Goal: Task Accomplishment & Management: Manage account settings

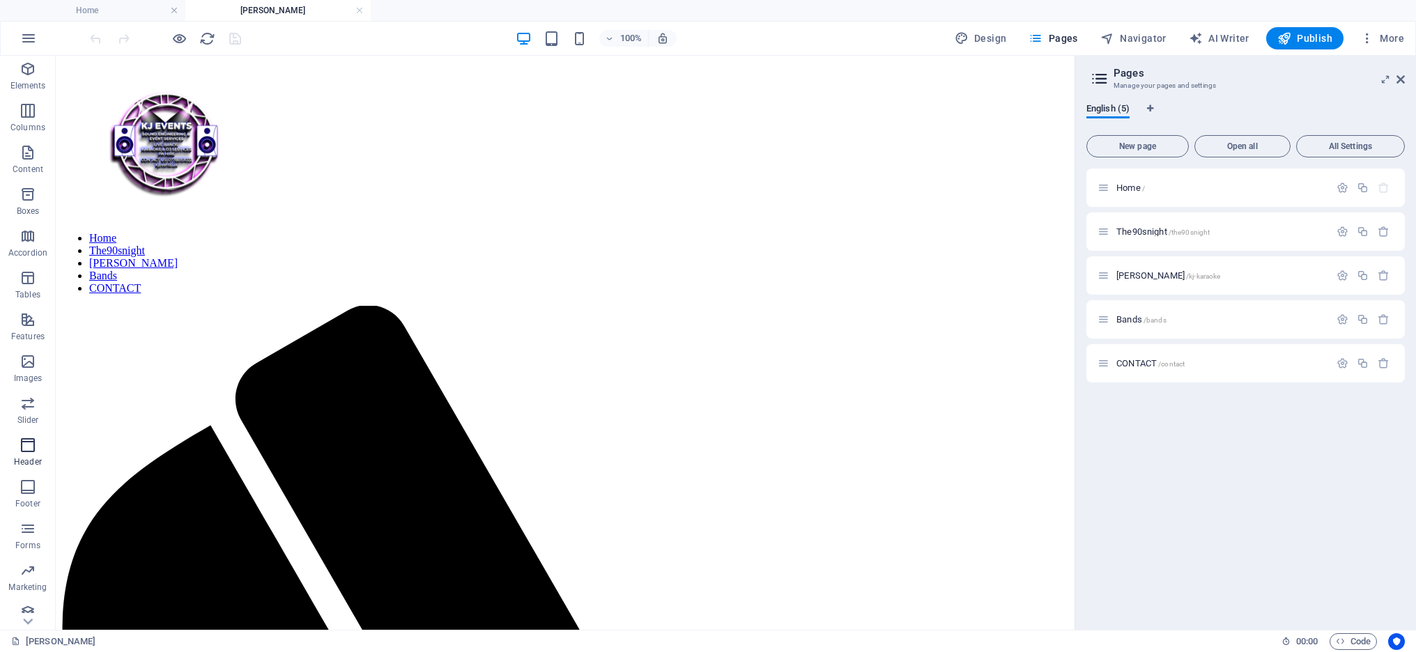
scroll to position [53, 0]
click at [31, 563] on icon "button" at bounding box center [28, 560] width 17 height 17
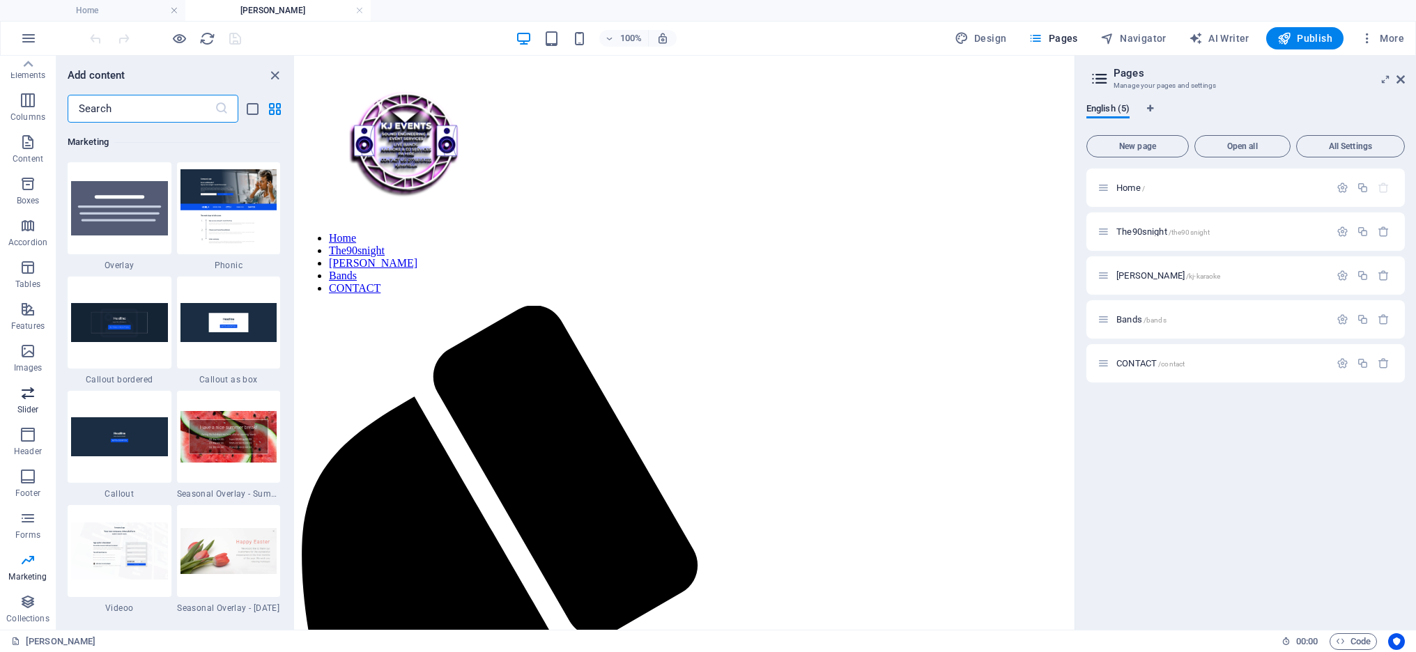
scroll to position [0, 0]
click at [1108, 234] on icon at bounding box center [1104, 232] width 12 height 12
click at [1343, 234] on icon "button" at bounding box center [1343, 232] width 12 height 12
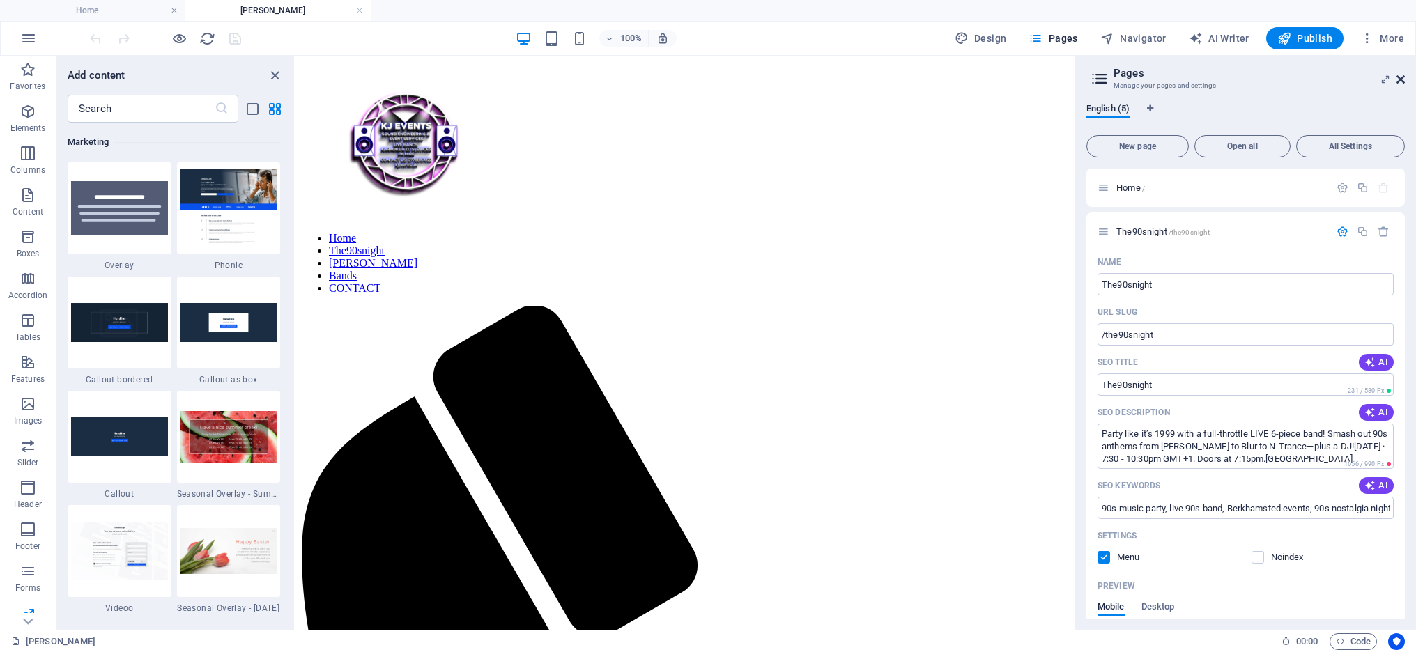
click at [1397, 76] on icon at bounding box center [1401, 79] width 8 height 11
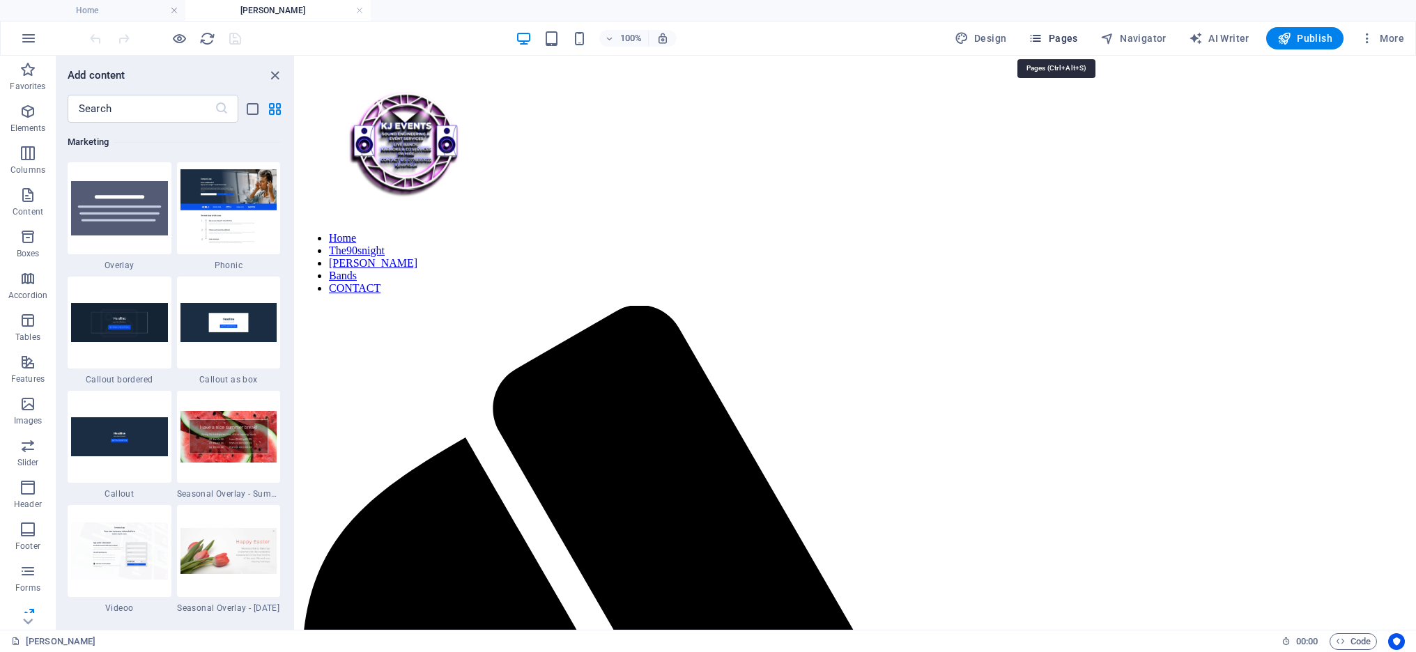
click at [1057, 38] on span "Pages" at bounding box center [1053, 38] width 49 height 14
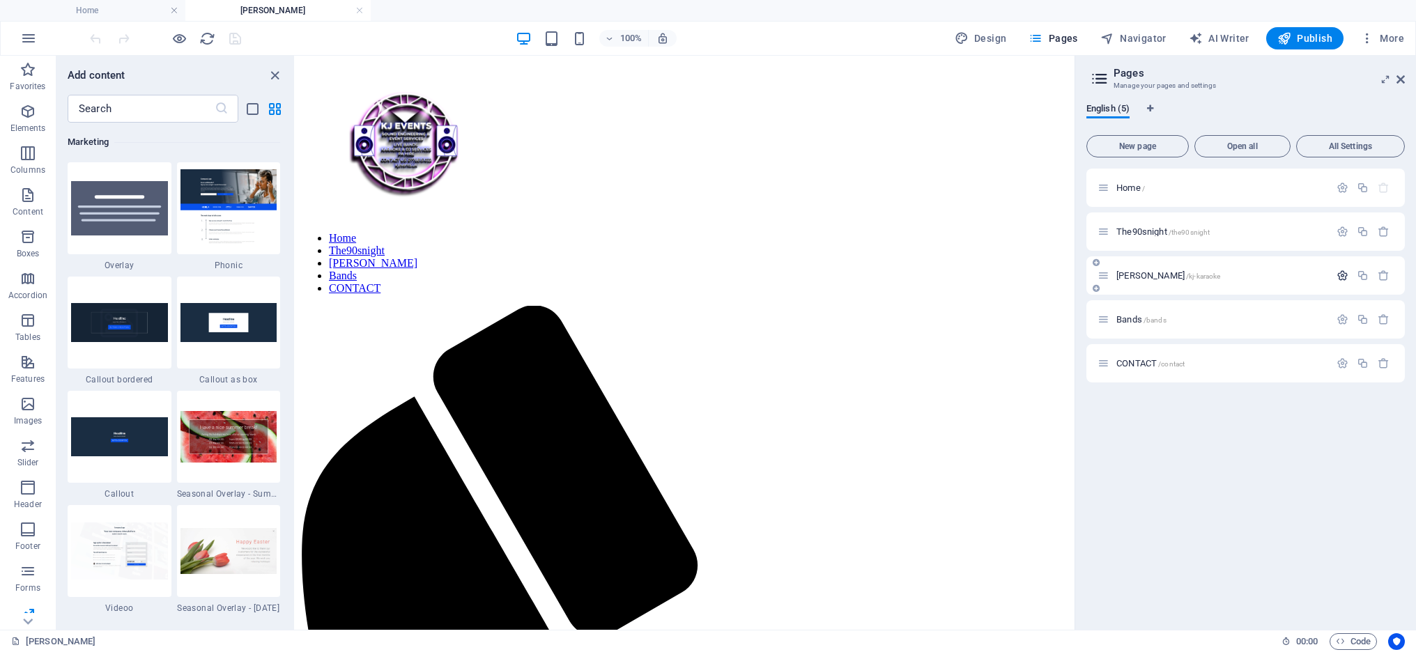
click at [1342, 275] on icon "button" at bounding box center [1343, 276] width 12 height 12
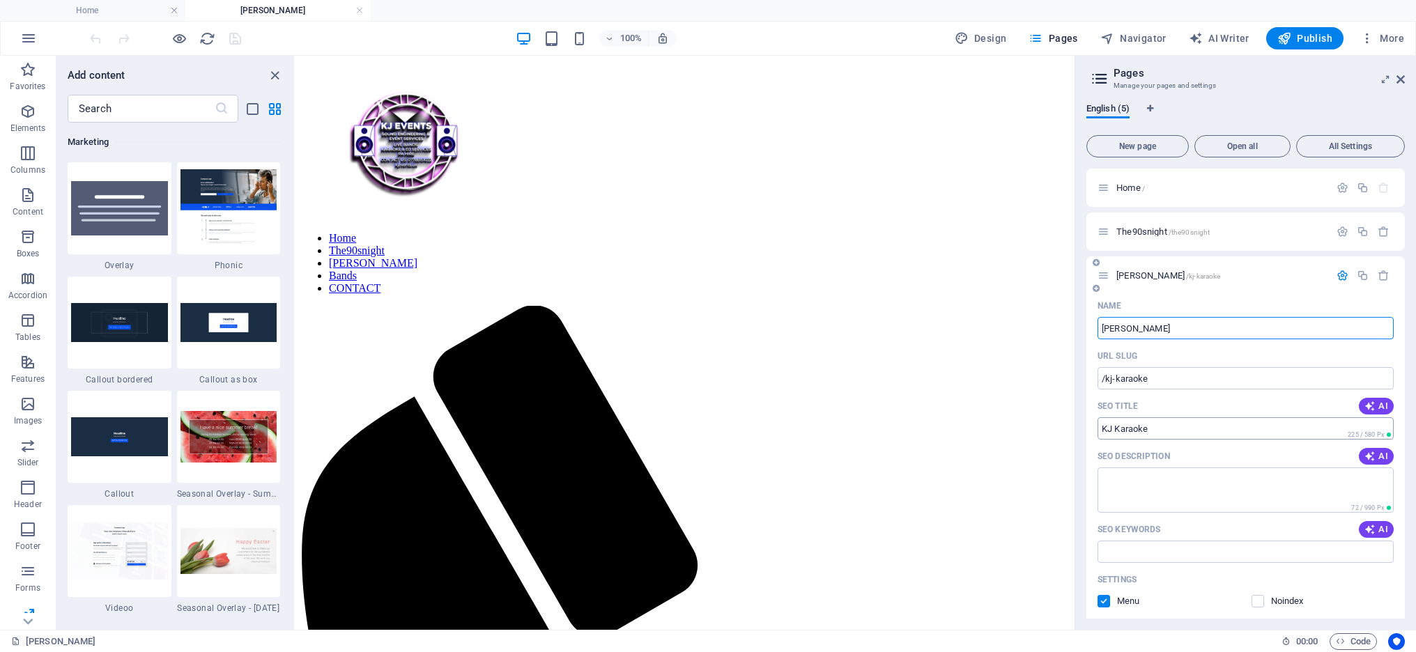
click at [1184, 428] on input "SEO Title" at bounding box center [1246, 429] width 296 height 22
click at [1154, 495] on textarea "SEO Description" at bounding box center [1246, 490] width 296 height 45
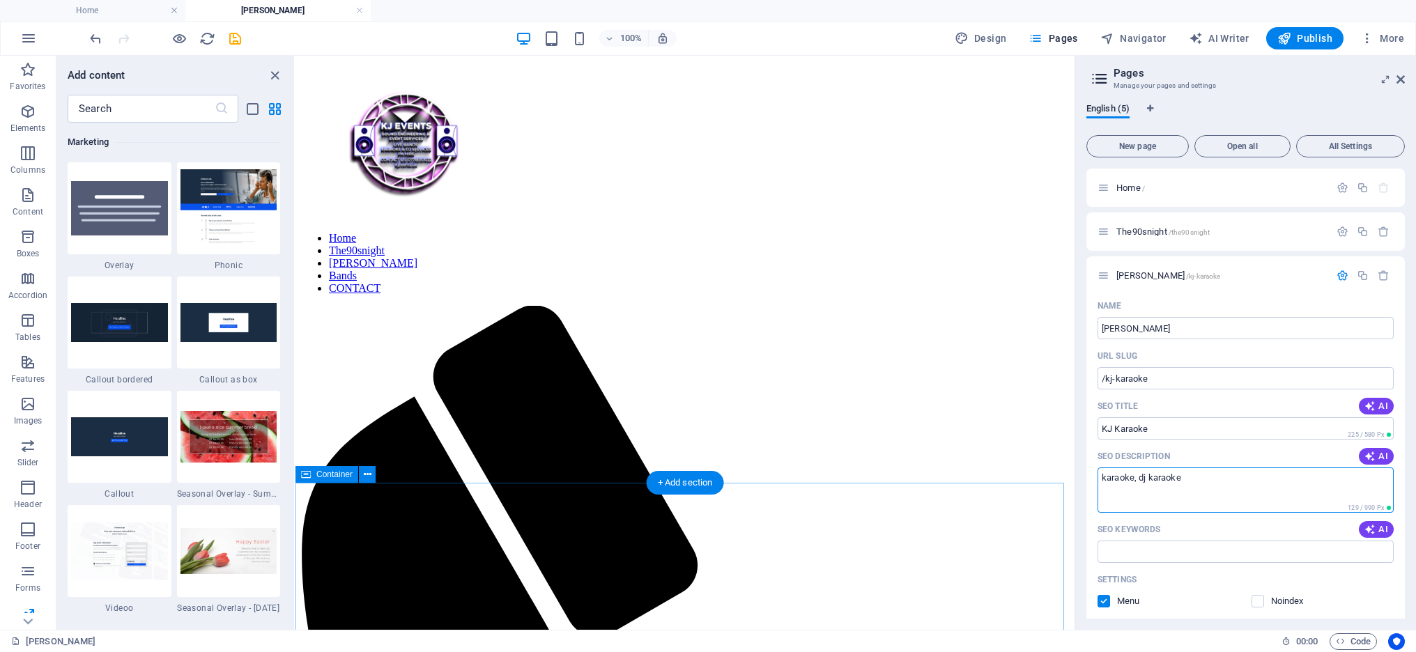
drag, startPoint x: 1495, startPoint y: 535, endPoint x: 1048, endPoint y: 483, distance: 449.1
drag, startPoint x: 1196, startPoint y: 480, endPoint x: 1098, endPoint y: 478, distance: 98.3
click at [1098, 478] on textarea "karaoke, dj karaoke" at bounding box center [1246, 490] width 296 height 45
click at [1304, 478] on textarea "Mobile Karaoke Service Based In Hertfordshire." at bounding box center [1246, 490] width 296 height 45
paste textarea "KJ Karaoke 🎤 Jules is a pro sound engineer & dj. Karl’s a pro singer & host (mu…"
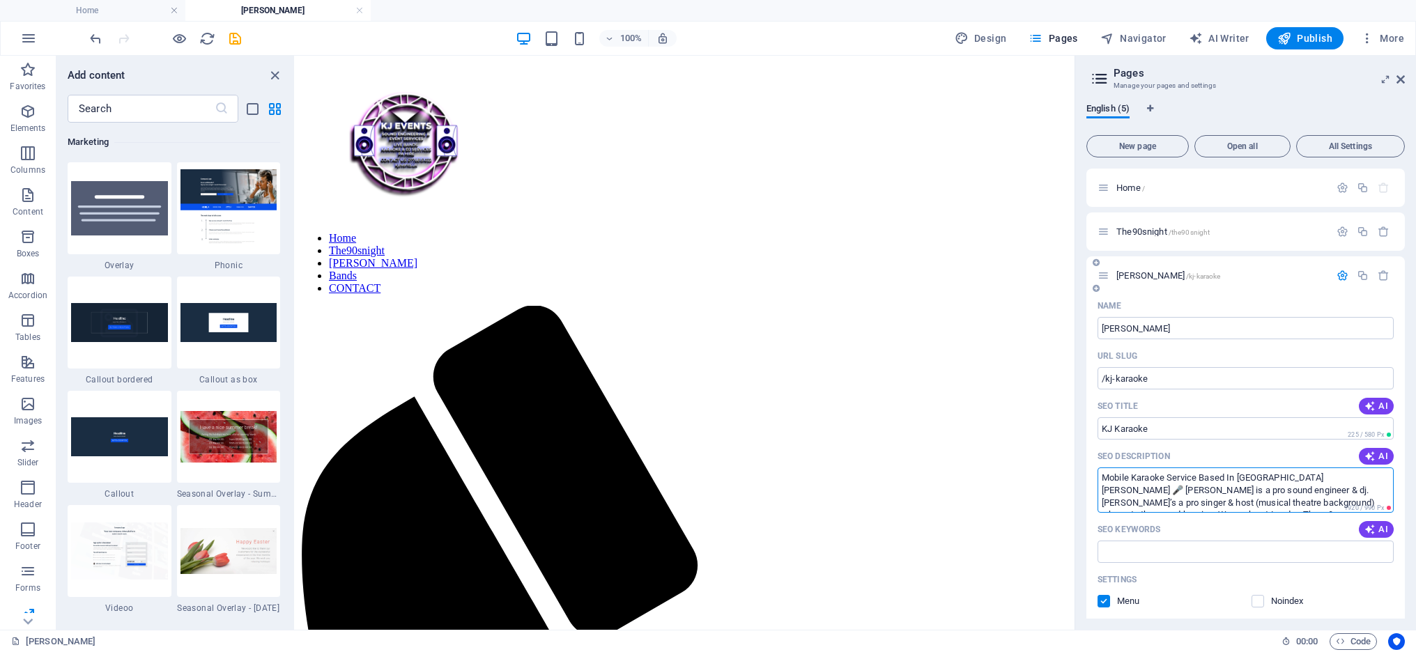
click at [1296, 478] on textarea "Mobile Karaoke Service Based In Hertfordshire.KJ Karaoke 🎤 Jules is a pro sound…" at bounding box center [1246, 490] width 296 height 45
drag, startPoint x: 1296, startPoint y: 478, endPoint x: 1357, endPoint y: 478, distance: 60.7
click at [1357, 478] on textarea "Mobile Karaoke Service Based In Hertfordshire.KJ Karaoke 🎤 Jules is a pro sound…" at bounding box center [1246, 490] width 296 height 45
drag, startPoint x: 1276, startPoint y: 478, endPoint x: 1224, endPoint y: 489, distance: 53.6
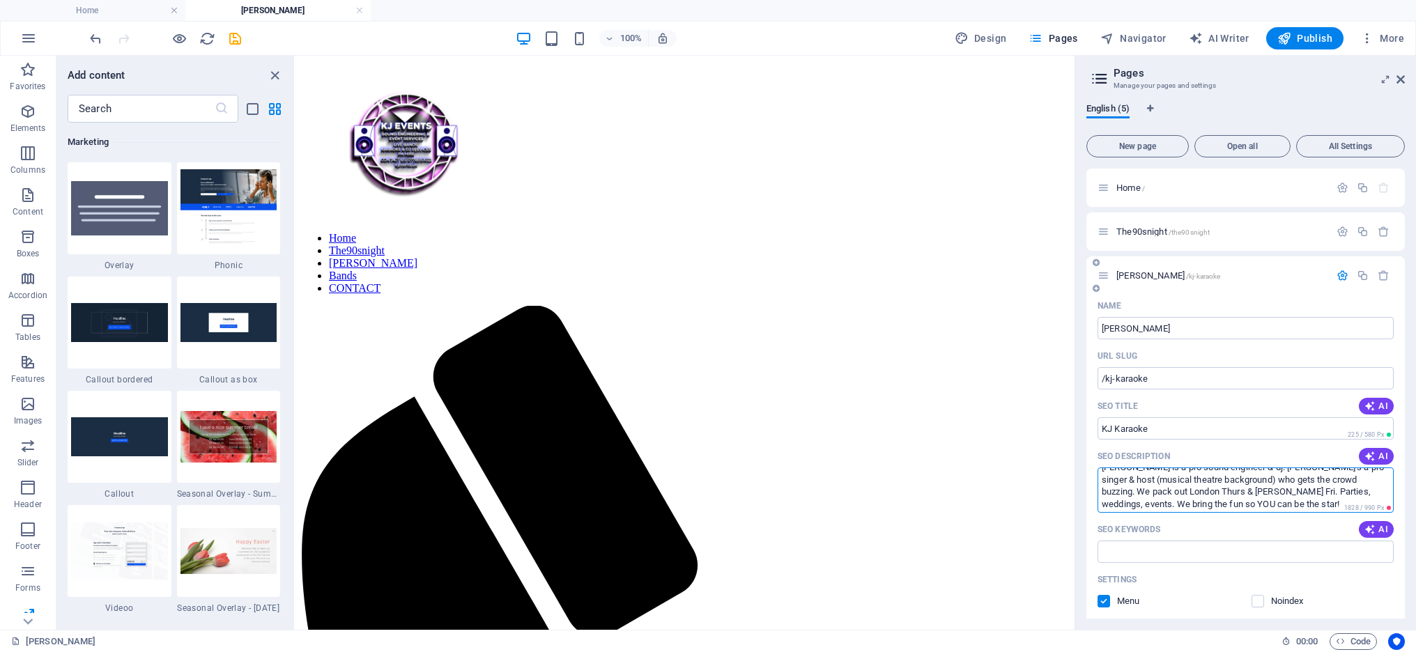
click at [1224, 489] on textarea "Mobile Karaoke Service Based In Hertfordshire. Jules is a pro sound engineer & …" at bounding box center [1246, 490] width 296 height 45
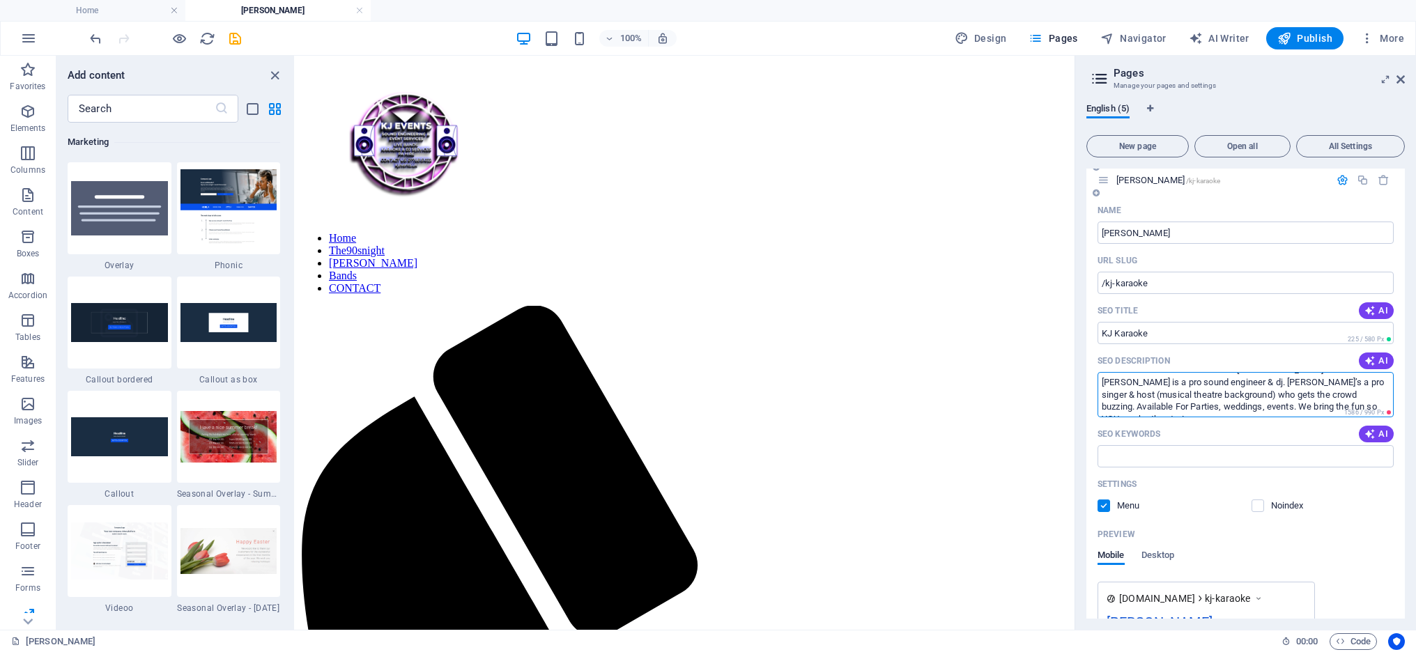
scroll to position [104, 0]
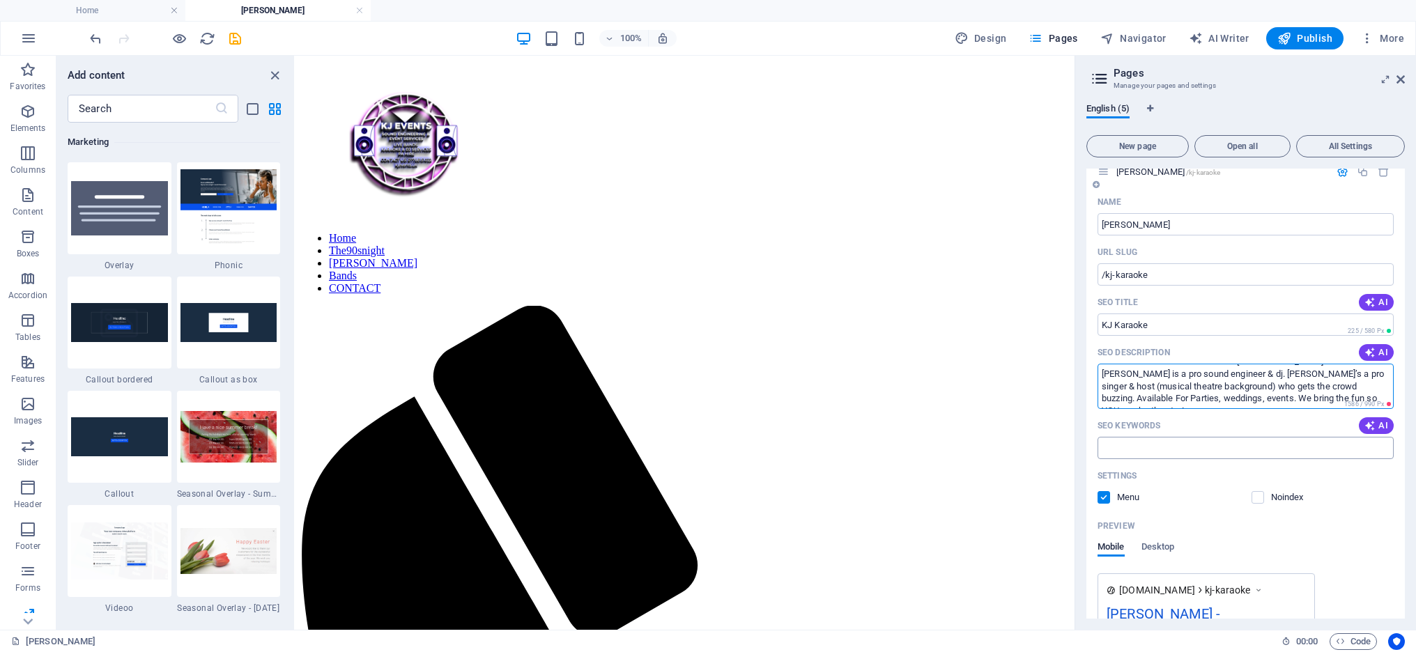
type textarea "Mobile Karaoke Service Based In Hertfordshire. Jules is a pro sound engineer & …"
click at [1172, 446] on input "SEO Keywords" at bounding box center [1246, 448] width 296 height 22
click at [1375, 431] on span "AI" at bounding box center [1377, 425] width 24 height 11
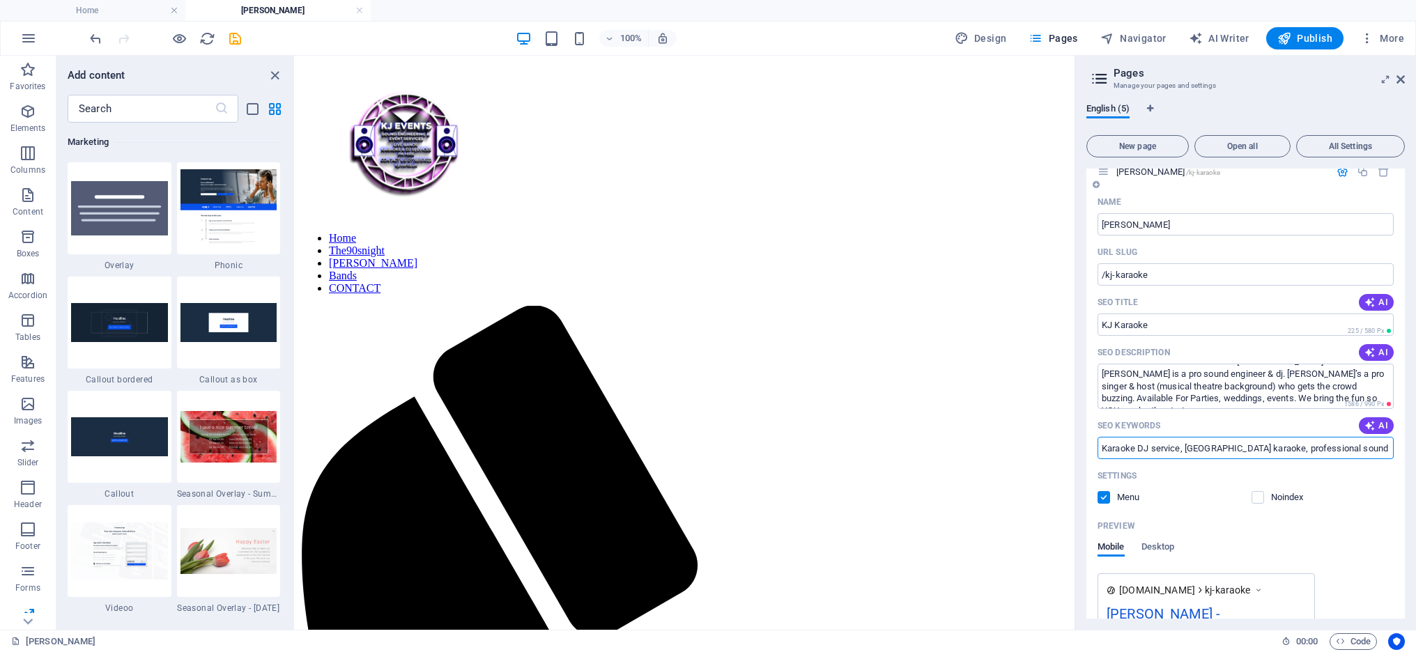
click at [1189, 447] on input "Karaoke DJ service, South East UK karaoke, professional sound experience, quali…" at bounding box center [1246, 448] width 296 height 22
click at [1271, 448] on input "Karaoke DJ service, South East UK karaoke, professional sound experience, quali…" at bounding box center [1246, 448] width 296 height 22
click at [1138, 450] on input "Karaoke DJ service, South East UK karaoke, professional sound experience, quali…" at bounding box center [1246, 448] width 296 height 22
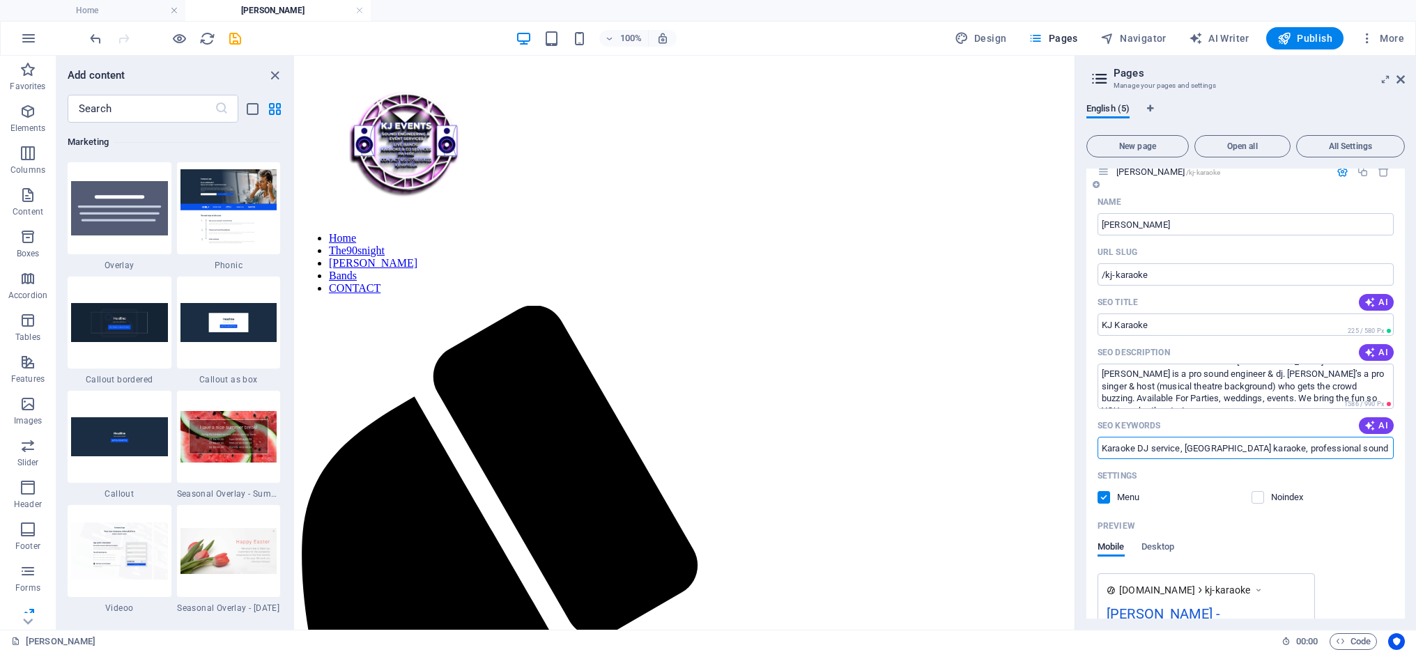
click at [1304, 448] on input "Karaoke DJ service, South East UK karaoke, professional sound experience, quali…" at bounding box center [1246, 448] width 296 height 22
click at [1332, 450] on input "Karaoke DJ service, South East UK karaoke, professional sound experience, quali…" at bounding box center [1246, 448] width 296 height 22
click at [1205, 454] on input "Karaoke DJ service, South East UK karaoke, professional sound experience, quali…" at bounding box center [1246, 448] width 296 height 22
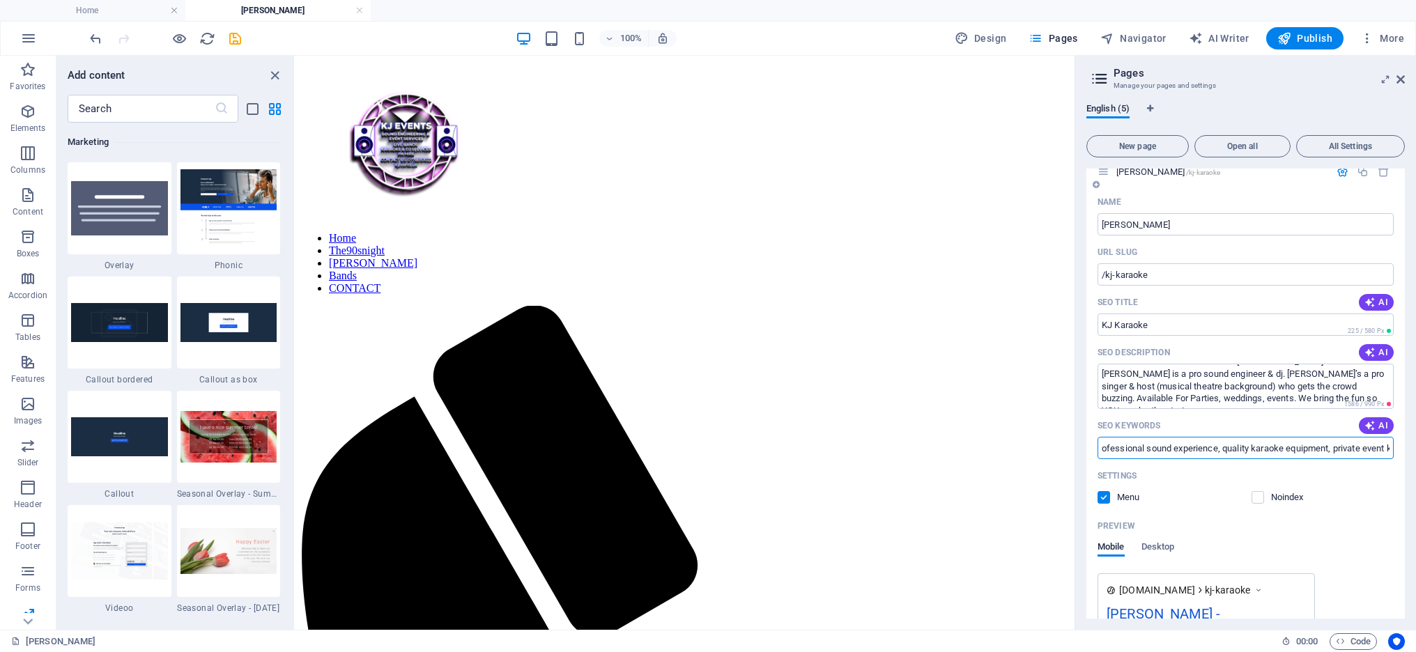
click at [1260, 445] on input "Karaoke DJ service, South East UK karaoke, professional sound experience, quali…" at bounding box center [1246, 448] width 296 height 22
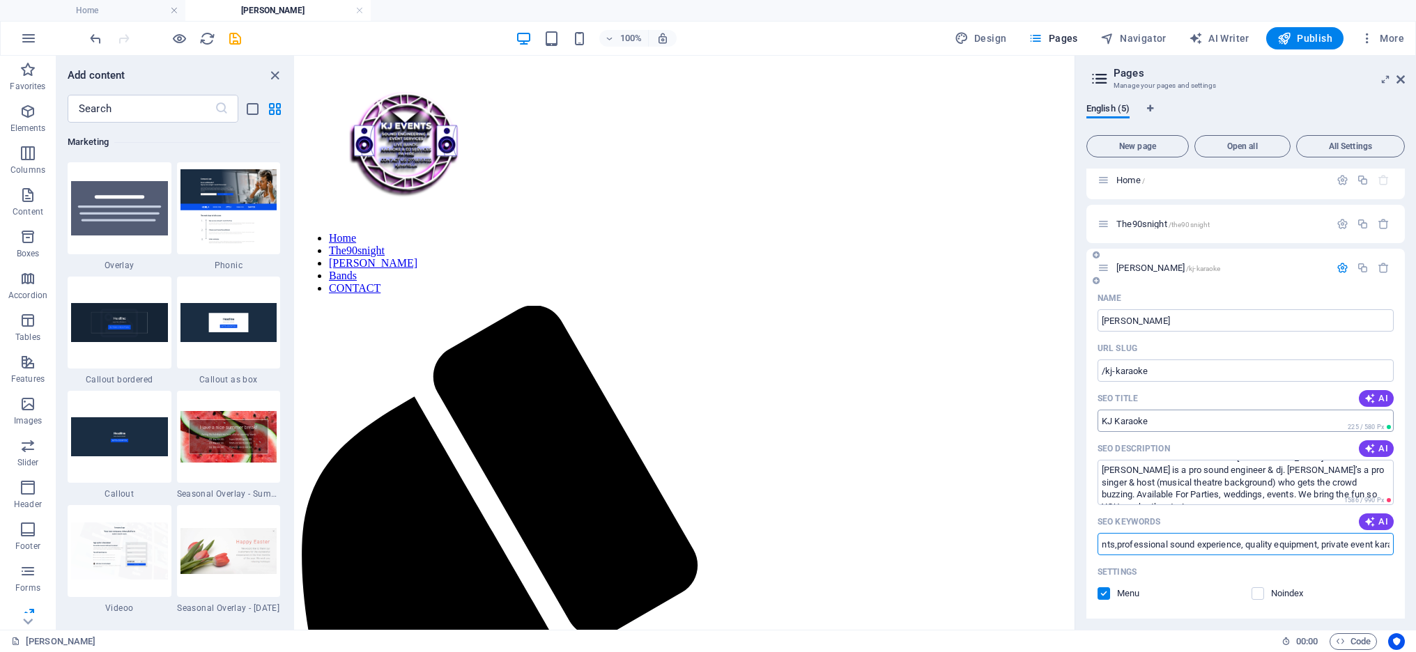
scroll to position [24, 0]
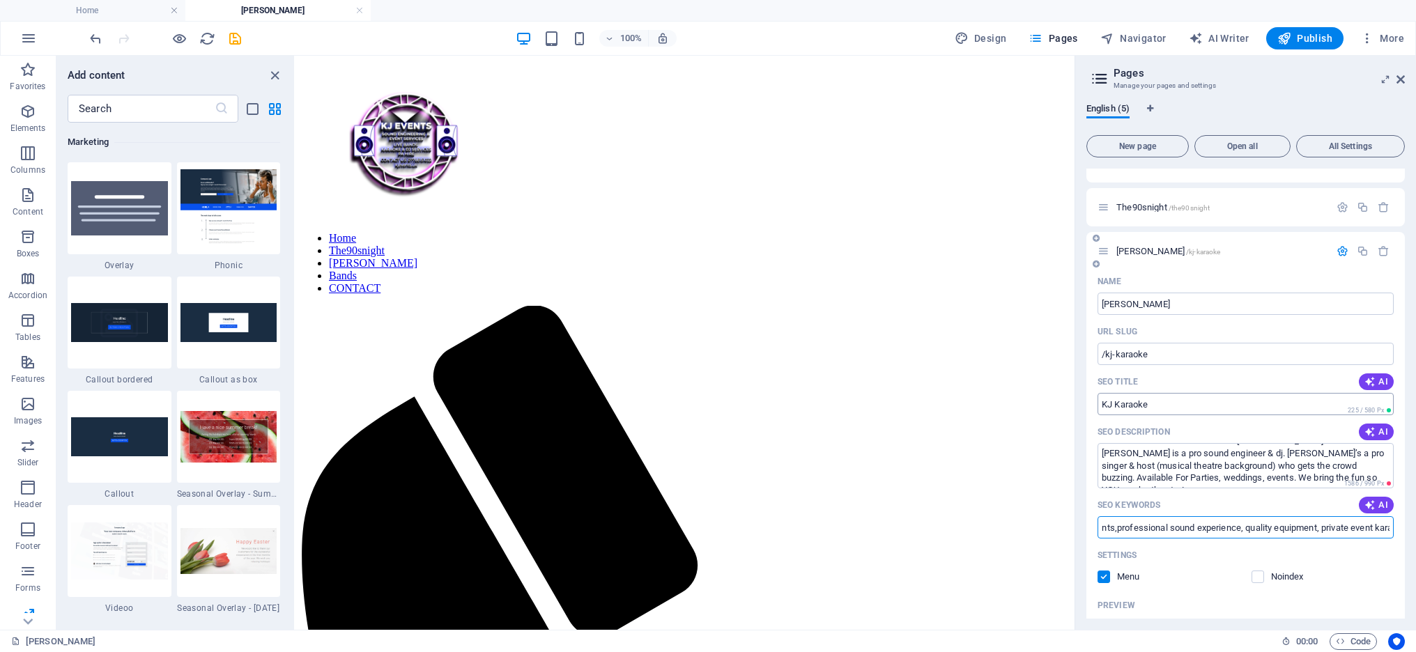
type input "Karaoke DJ service, South East UK karaoke, weddings, birthdays, corporate event…"
click at [1189, 406] on input "SEO Title" at bounding box center [1246, 404] width 296 height 22
click at [1372, 387] on icon "button" at bounding box center [1370, 381] width 11 height 11
click at [1242, 402] on input "Premier Karaoke DJ in SE UK" at bounding box center [1246, 404] width 296 height 22
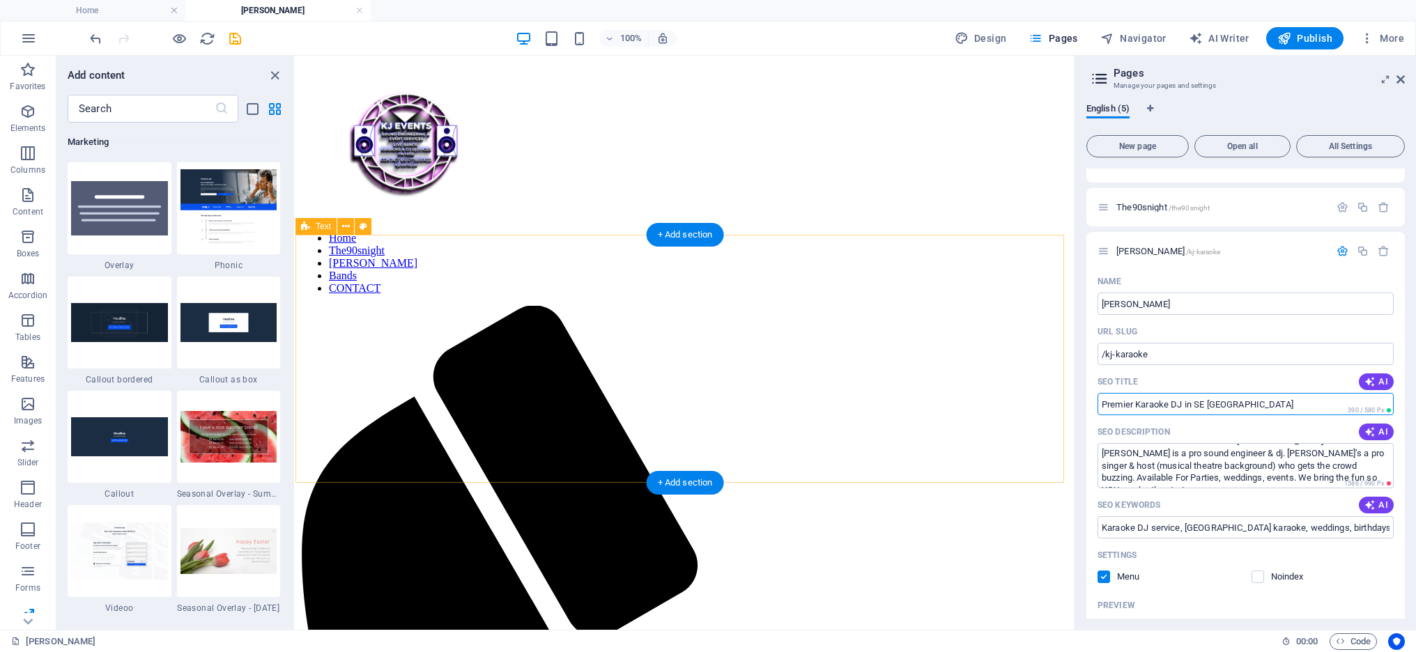
drag, startPoint x: 1430, startPoint y: 459, endPoint x: 1052, endPoint y: 405, distance: 381.6
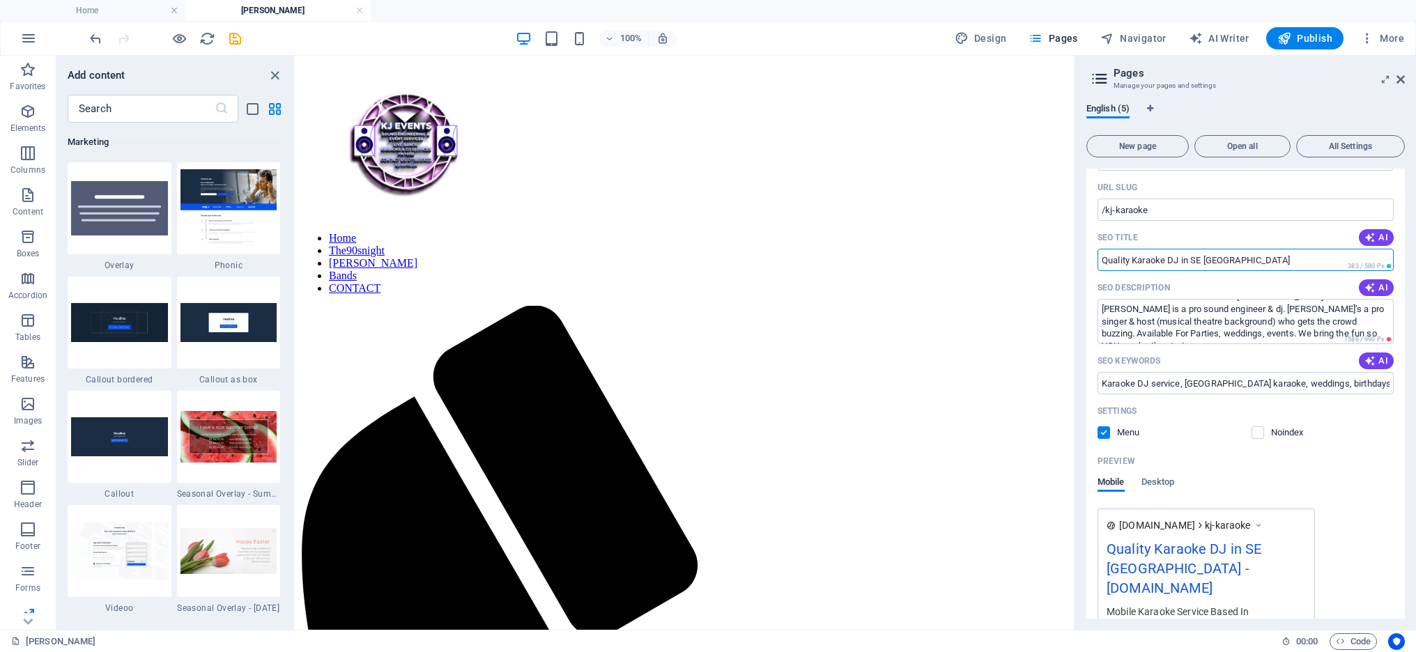
scroll to position [168, 0]
drag, startPoint x: 1181, startPoint y: 262, endPoint x: 1227, endPoint y: 259, distance: 46.1
click at [1227, 259] on input "Quality Karaoke DJ in SE UK" at bounding box center [1246, 261] width 296 height 22
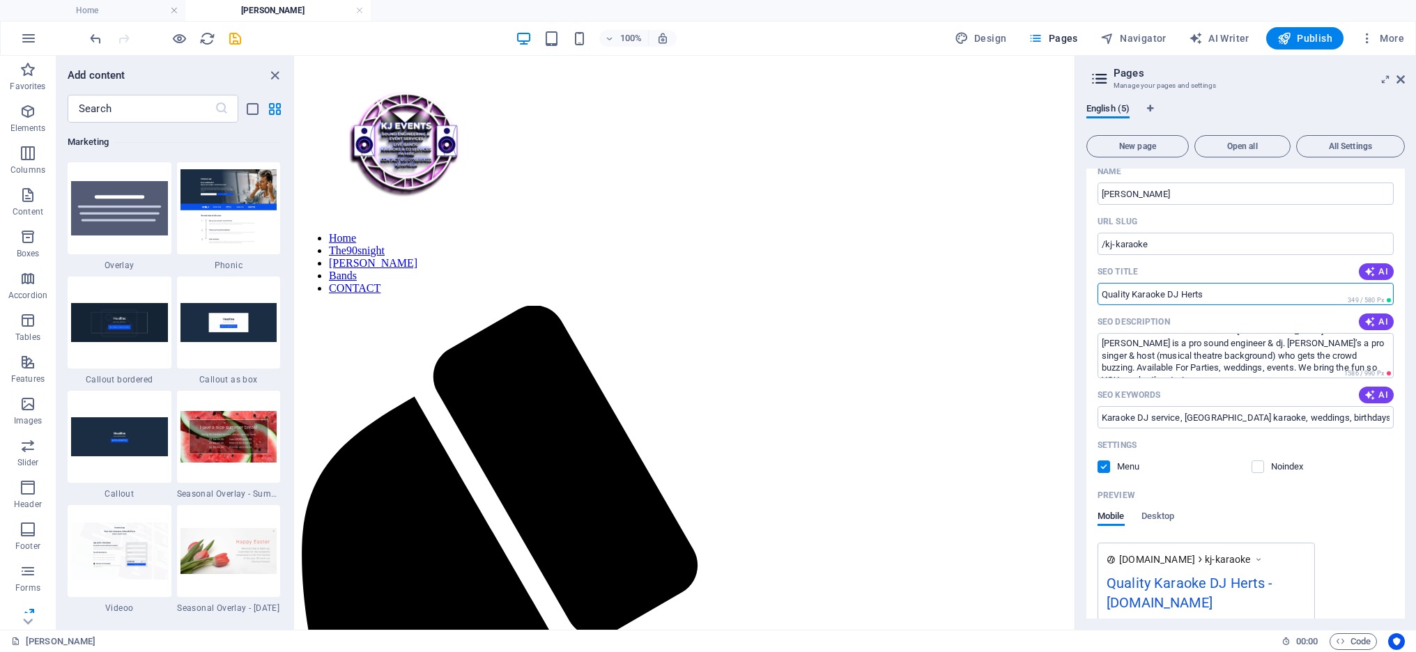
scroll to position [133, 0]
drag, startPoint x: 1167, startPoint y: 294, endPoint x: 1222, endPoint y: 293, distance: 55.1
click at [1222, 293] on input "Quality Karaoke DJ Herts" at bounding box center [1246, 295] width 296 height 22
click at [1221, 294] on input "Quality Karaoke DJ Herts" at bounding box center [1246, 295] width 296 height 22
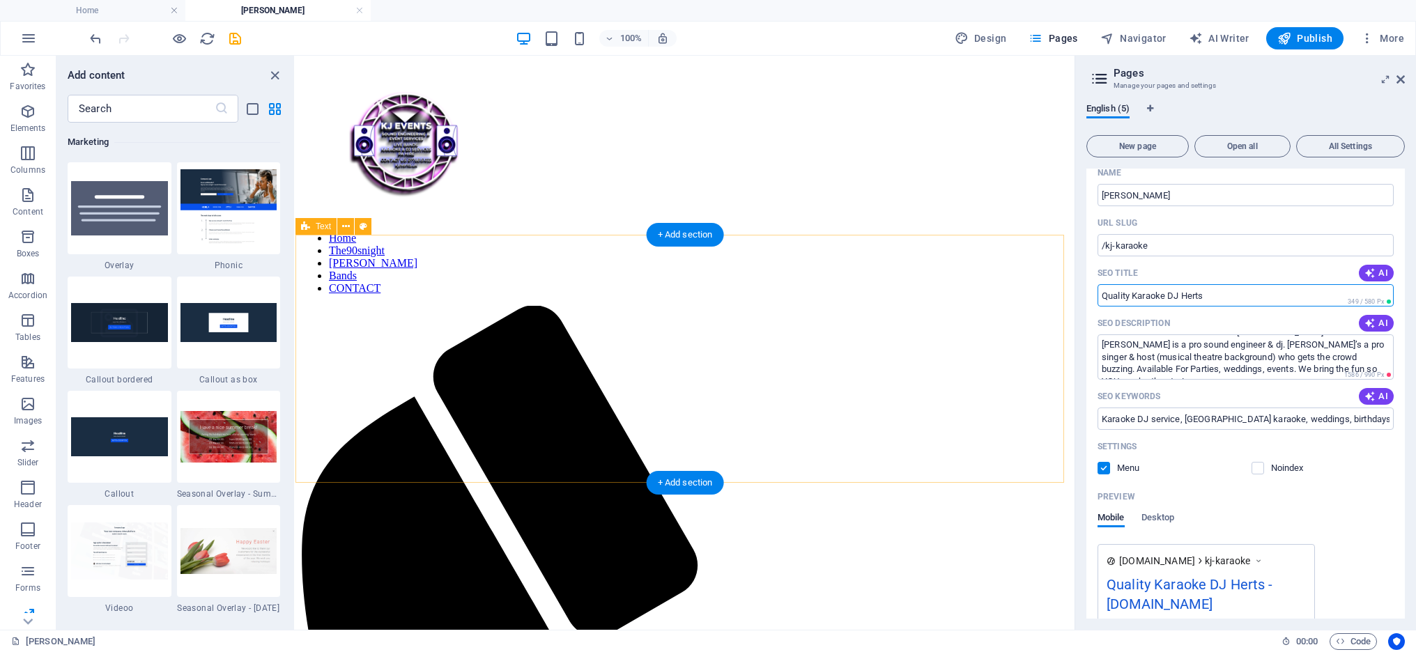
drag, startPoint x: 1515, startPoint y: 350, endPoint x: 1034, endPoint y: 296, distance: 484.1
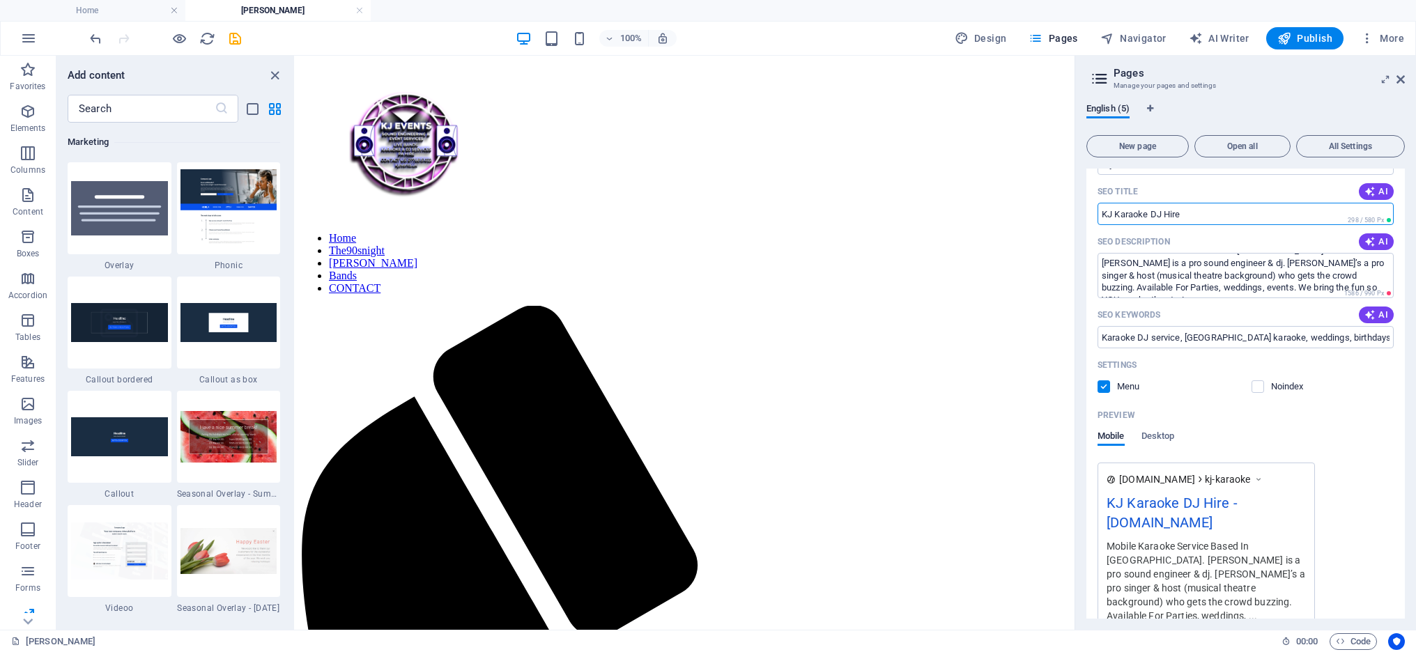
scroll to position [216, 0]
type input "KJ Karaoke DJ Hire"
click at [1379, 312] on span "AI" at bounding box center [1377, 313] width 24 height 11
click at [1273, 337] on input "Karaoke DJ service, South East UK karaoke, professional sound karaoke, quality …" at bounding box center [1246, 336] width 296 height 22
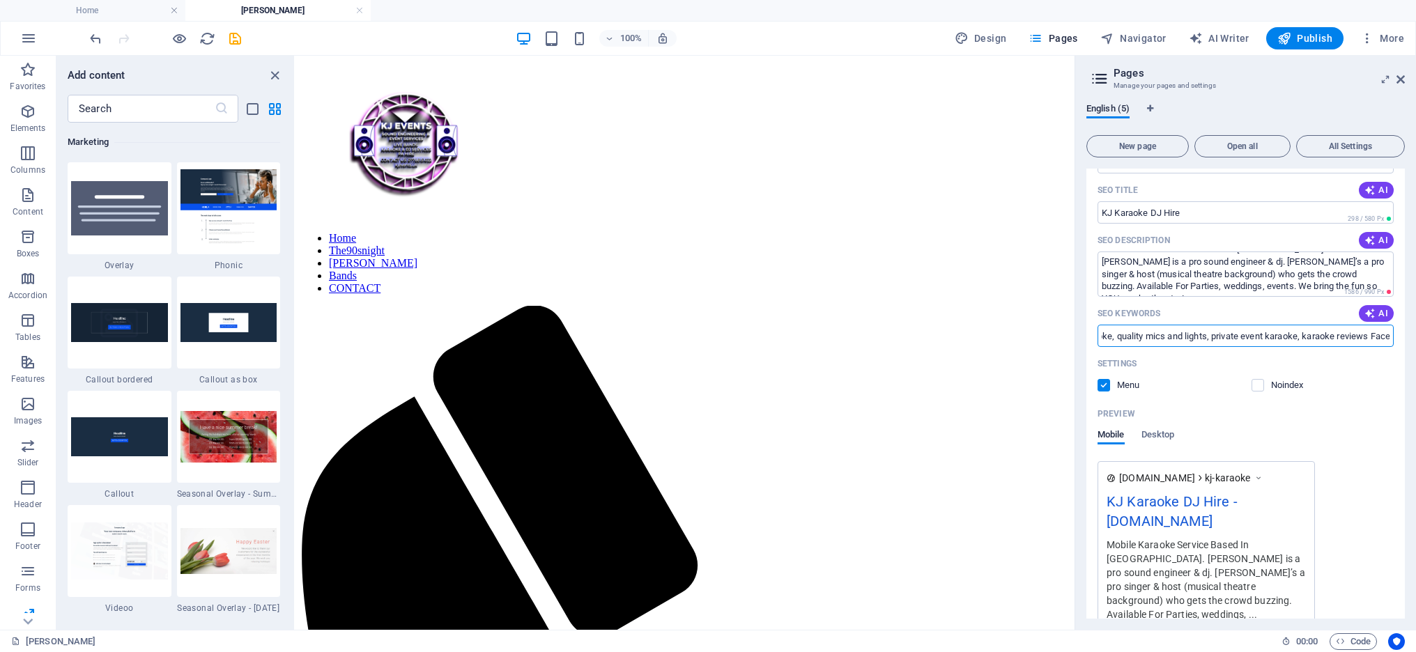
click at [1277, 335] on input "Karaoke DJ service, South East UK karaoke, professional sound karaoke, quality …" at bounding box center [1246, 336] width 296 height 22
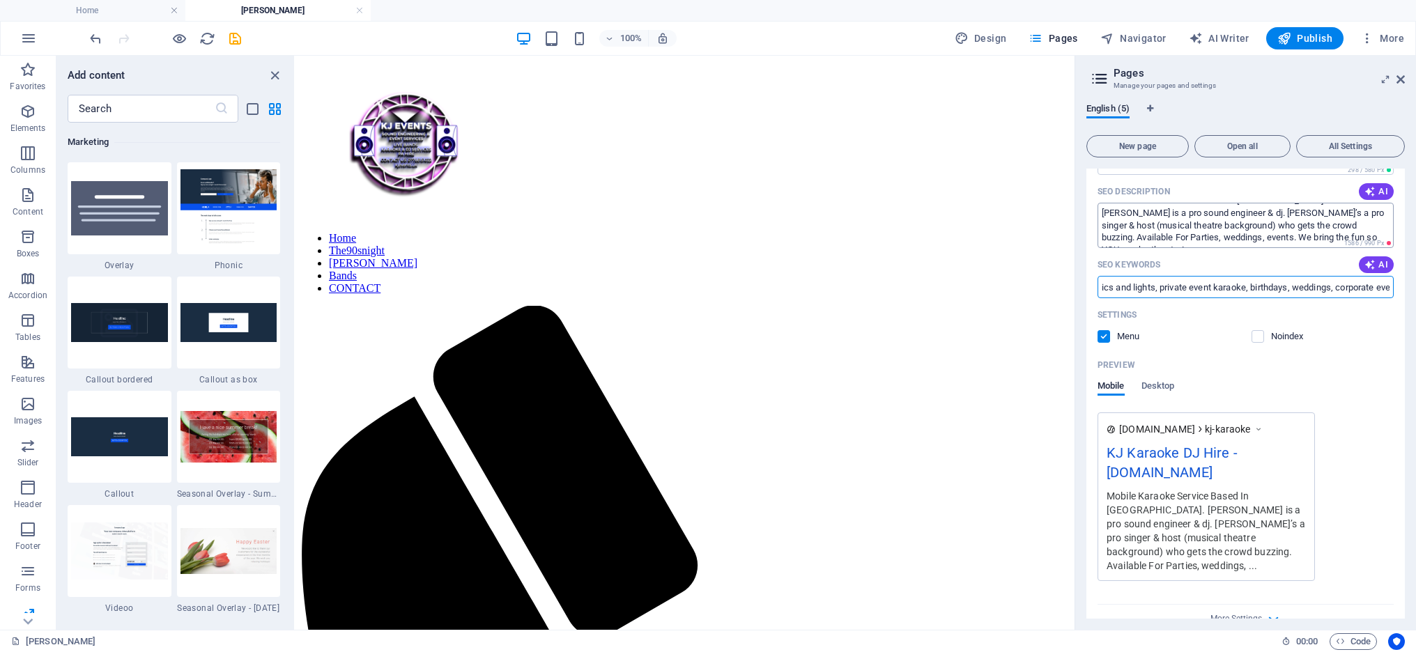
scroll to position [268, 0]
type input "Karaoke DJ service, [GEOGRAPHIC_DATA] karaoke, professional sound karaoke, qual…"
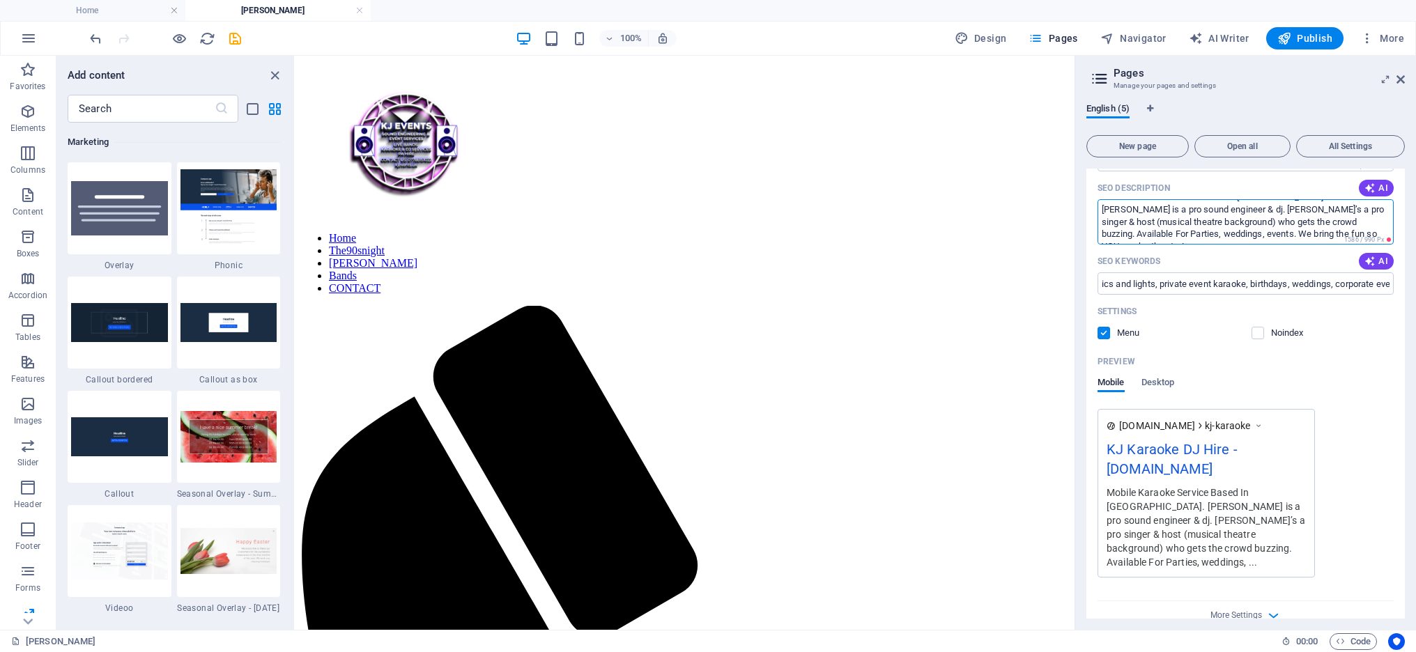
scroll to position [0, 0]
click at [1221, 236] on textarea "Mobile Karaoke Service Based In Hertfordshire. Jules is a pro sound engineer & …" at bounding box center [1246, 221] width 296 height 45
click at [1145, 235] on textarea "Mobile Karaoke Service Based In Hertfordshire. Jules is a pro sound engineer & …" at bounding box center [1246, 221] width 296 height 45
click at [1108, 235] on textarea "Mobile Karaoke Service Based In Hertfordshire. Jules is a pro sound engineer & …" at bounding box center [1246, 221] width 296 height 45
click at [1262, 220] on textarea "Mobile Karaoke Service Based In Hertfordshire. Jules is a pro sound engineer & …" at bounding box center [1246, 221] width 296 height 45
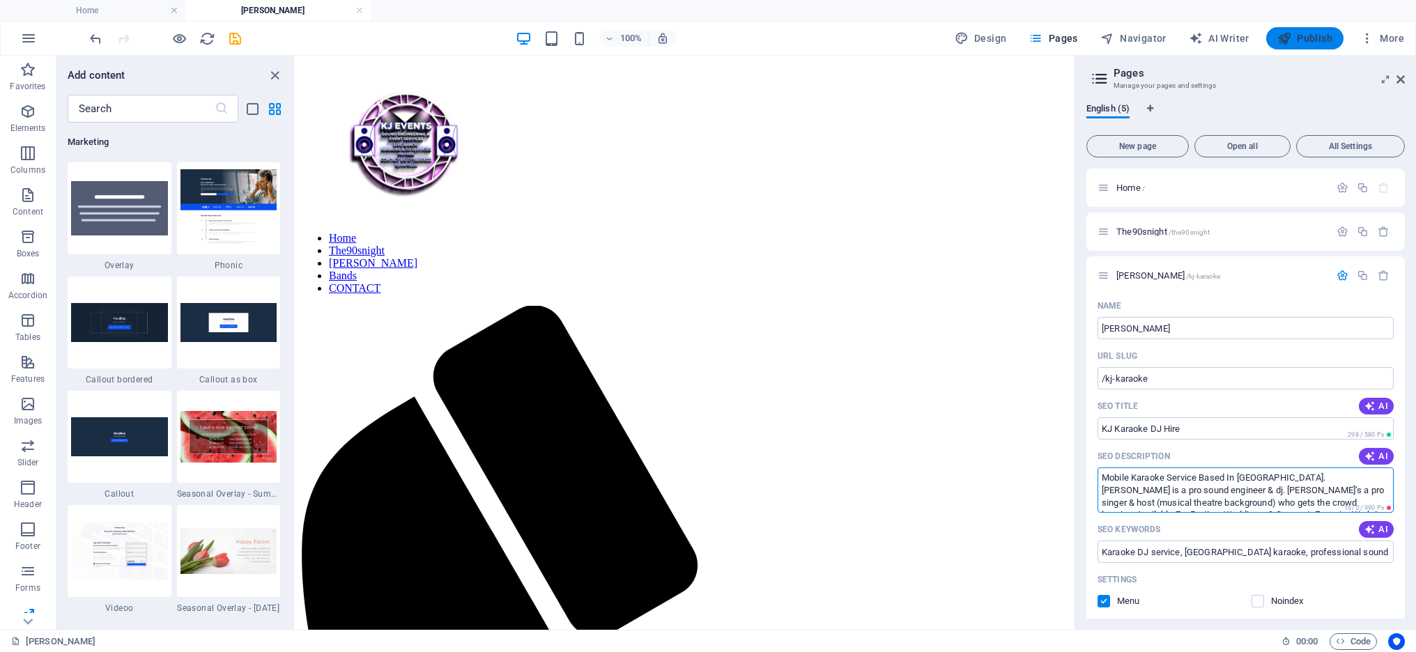
type textarea "Mobile Karaoke Service Based In Hertfordshire. Jules is a pro sound engineer & …"
click at [1321, 38] on span "Publish" at bounding box center [1305, 38] width 55 height 14
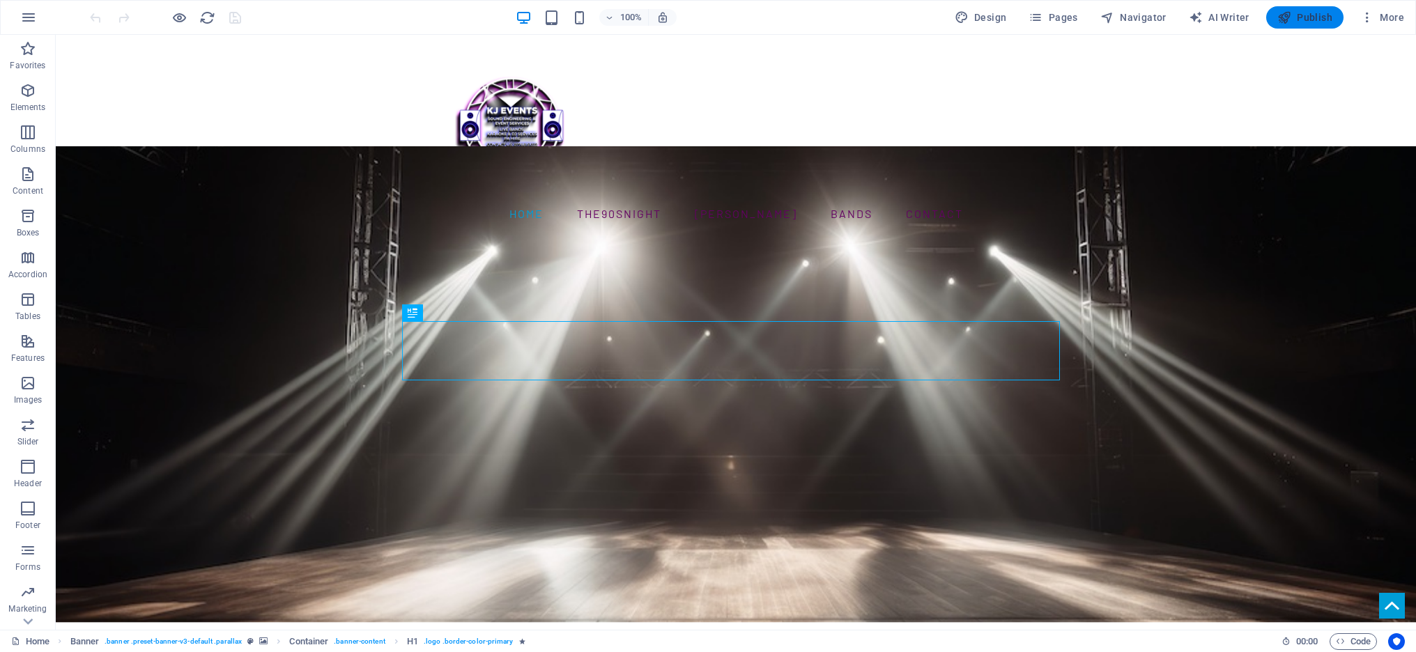
click at [1293, 13] on span "Publish" at bounding box center [1305, 17] width 55 height 14
click at [1063, 19] on span "Pages" at bounding box center [1053, 17] width 49 height 14
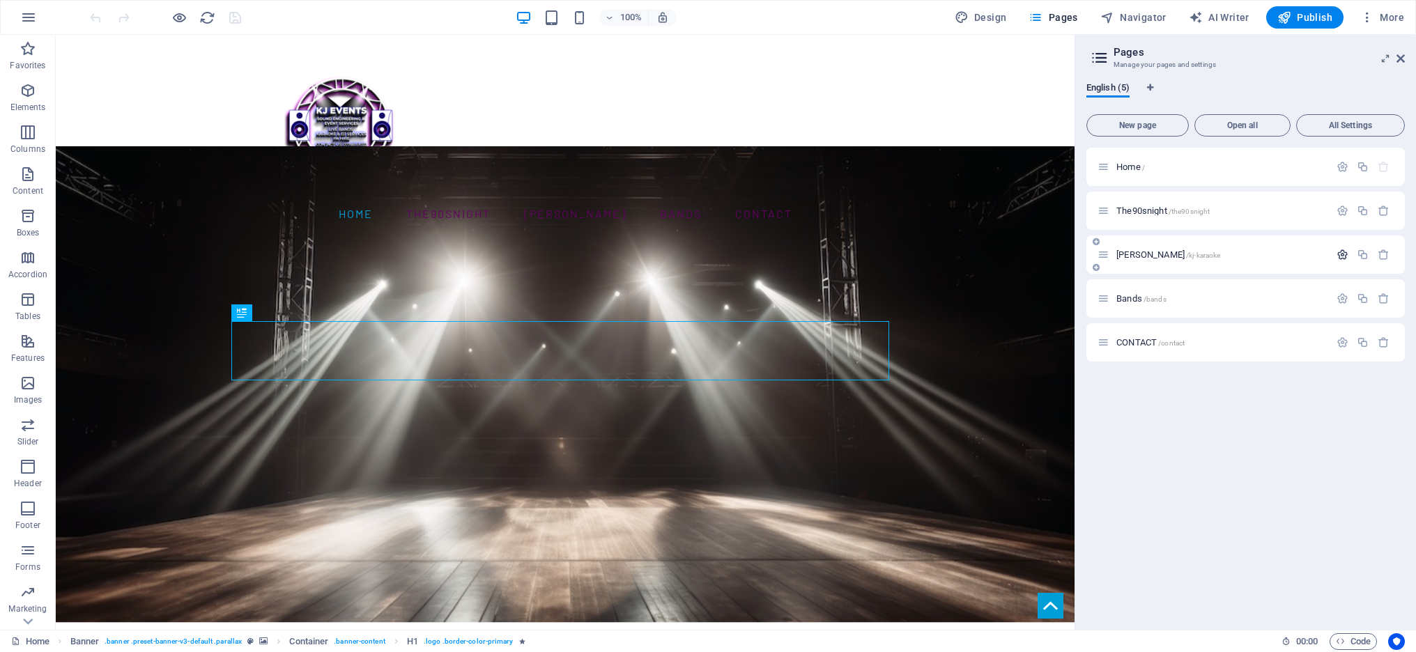
click at [1343, 255] on icon "button" at bounding box center [1343, 255] width 12 height 12
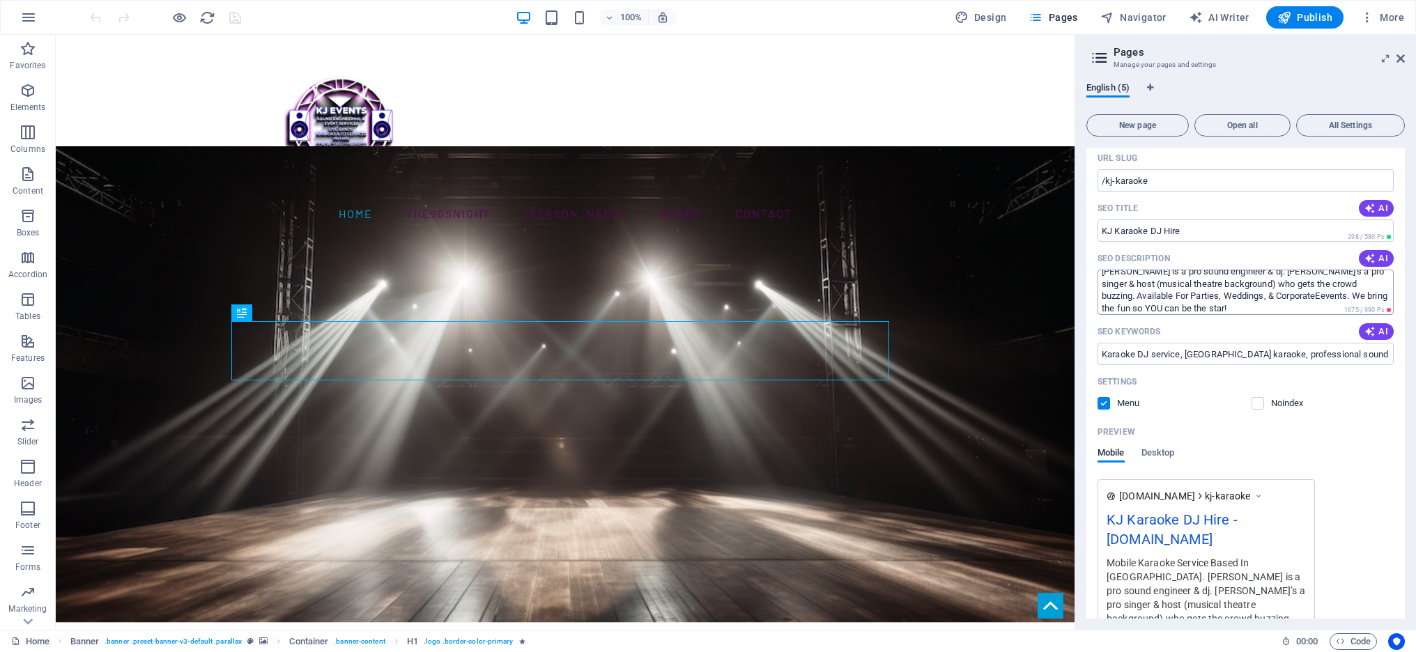
scroll to position [24, 0]
click at [1199, 296] on textarea "Mobile Karaoke Service Based In Hertfordshire. Jules is a pro sound engineer & …" at bounding box center [1246, 292] width 296 height 45
click at [1197, 293] on textarea "Mobile Karaoke Service Based In Hertfordshire. Jules is a pro sound engineer & …" at bounding box center [1246, 292] width 296 height 45
click at [1218, 311] on textarea "Mobile Karaoke Service Based In Hertfordshire. Jules is a pro sound engineer & …" at bounding box center [1246, 292] width 296 height 45
type textarea "Mobile Karaoke Service Based In Hertfordshire. Jules is a pro sound engineer & …"
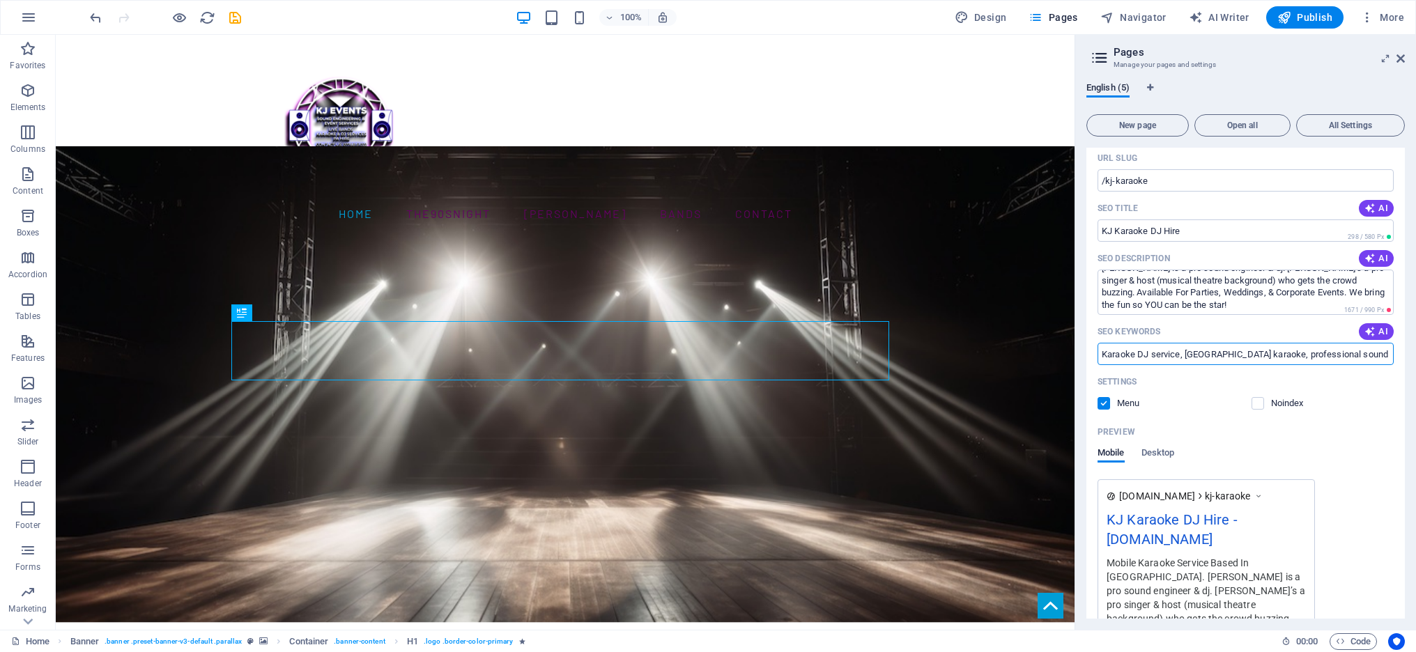
click at [1292, 356] on input "Karaoke DJ service, [GEOGRAPHIC_DATA] karaoke, professional sound karaoke, qual…" at bounding box center [1246, 354] width 296 height 22
click at [1303, 12] on span "Publish" at bounding box center [1305, 17] width 55 height 14
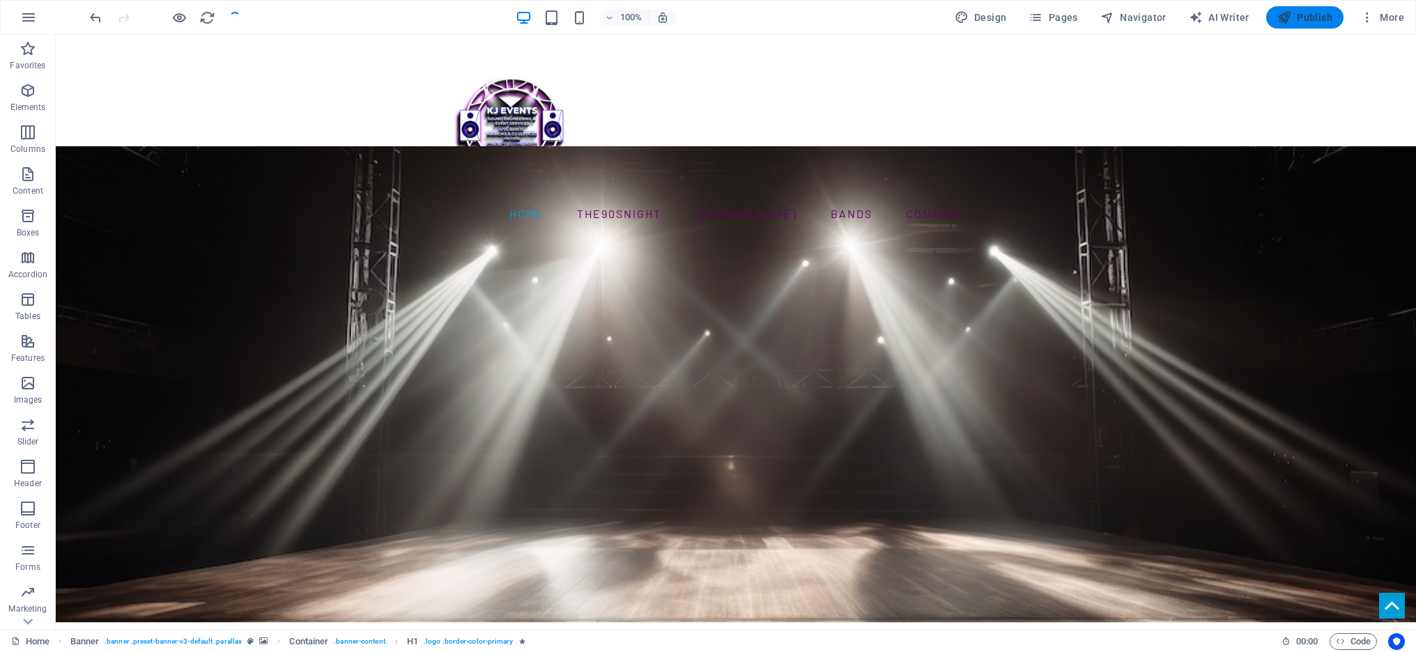
checkbox input "false"
click at [1334, 13] on button "Publish" at bounding box center [1305, 17] width 77 height 22
click at [1294, 20] on span "Publish" at bounding box center [1305, 17] width 55 height 14
click at [1072, 20] on span "Pages" at bounding box center [1053, 17] width 49 height 14
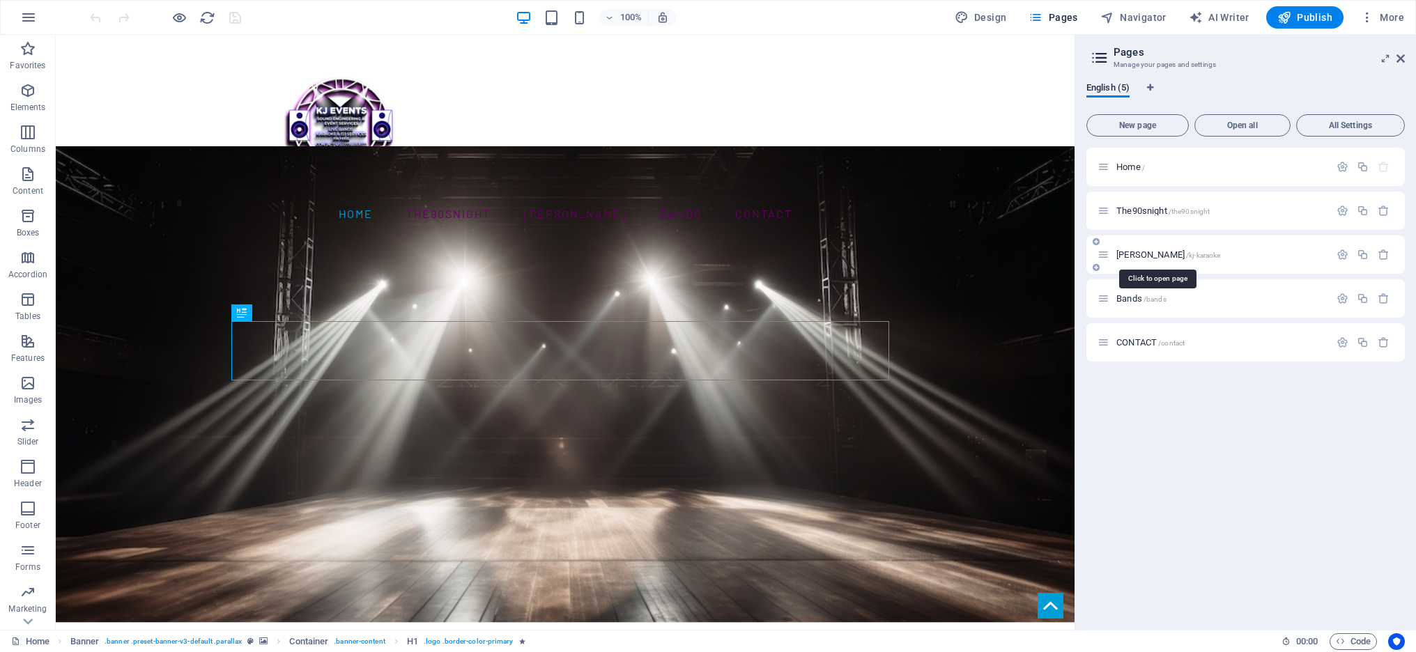
click at [1143, 250] on span "KJ Karaoke /kj-karaoke" at bounding box center [1169, 255] width 104 height 10
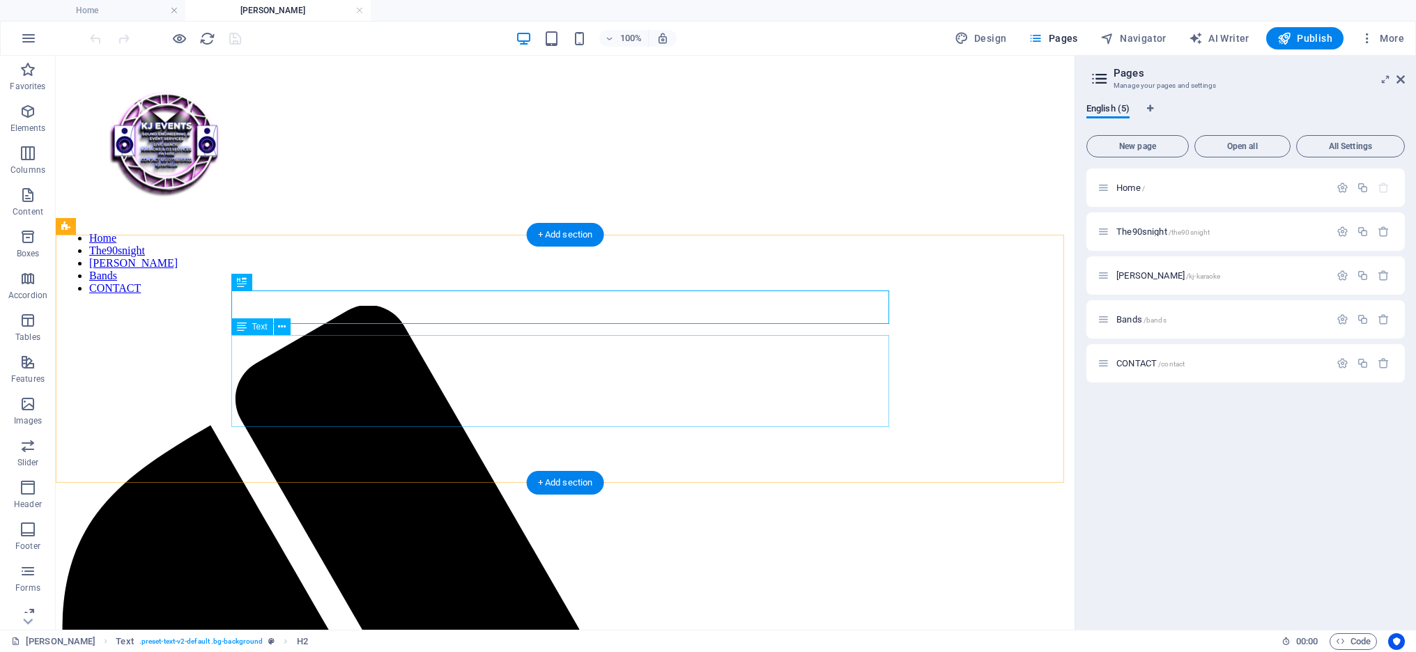
drag, startPoint x: 513, startPoint y: 409, endPoint x: 438, endPoint y: 418, distance: 75.8
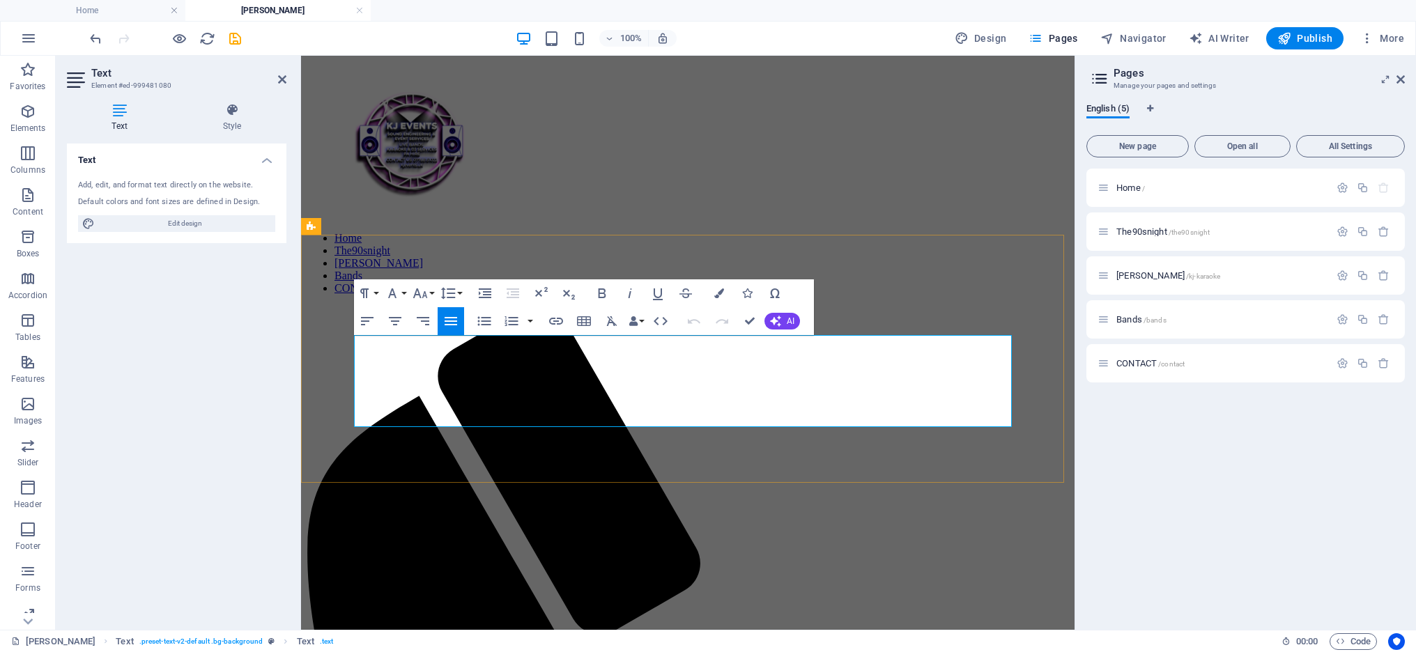
drag, startPoint x: 355, startPoint y: 415, endPoint x: 682, endPoint y: 416, distance: 327.6
click at [430, 292] on button "Font Size" at bounding box center [423, 294] width 26 height 28
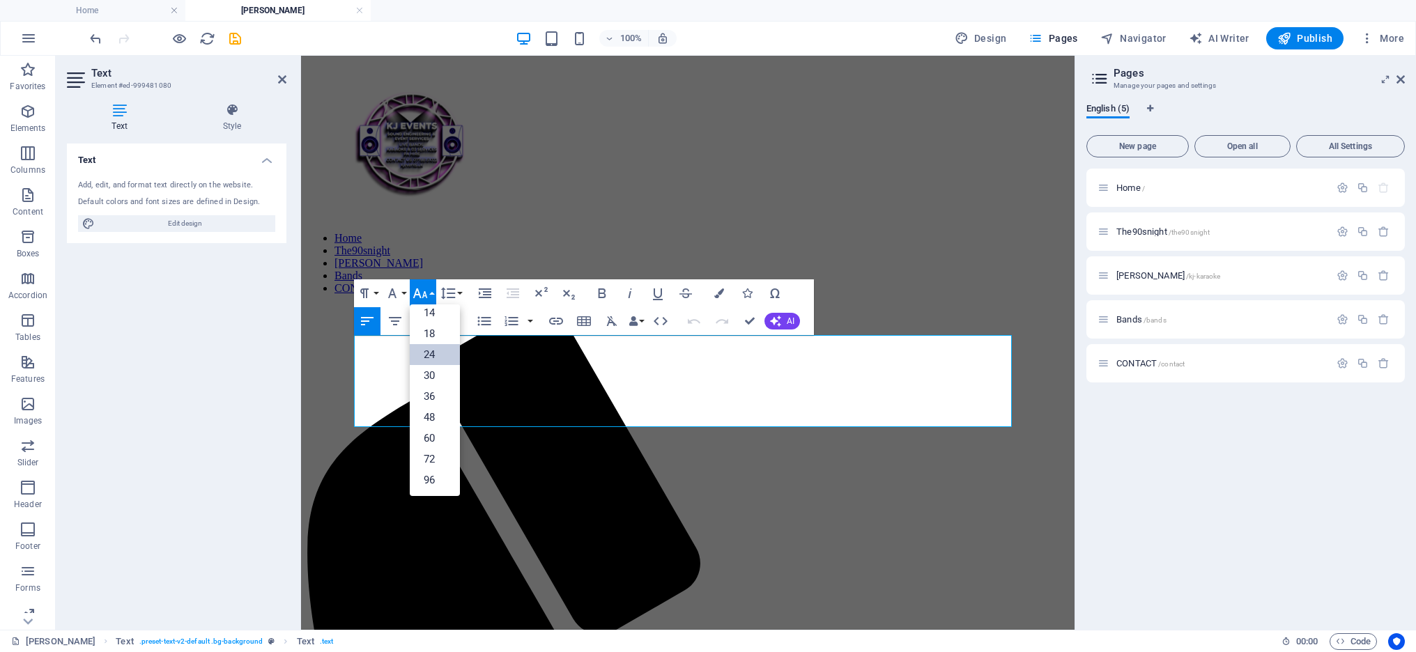
scroll to position [112, 0]
click at [431, 332] on link "18" at bounding box center [435, 333] width 50 height 21
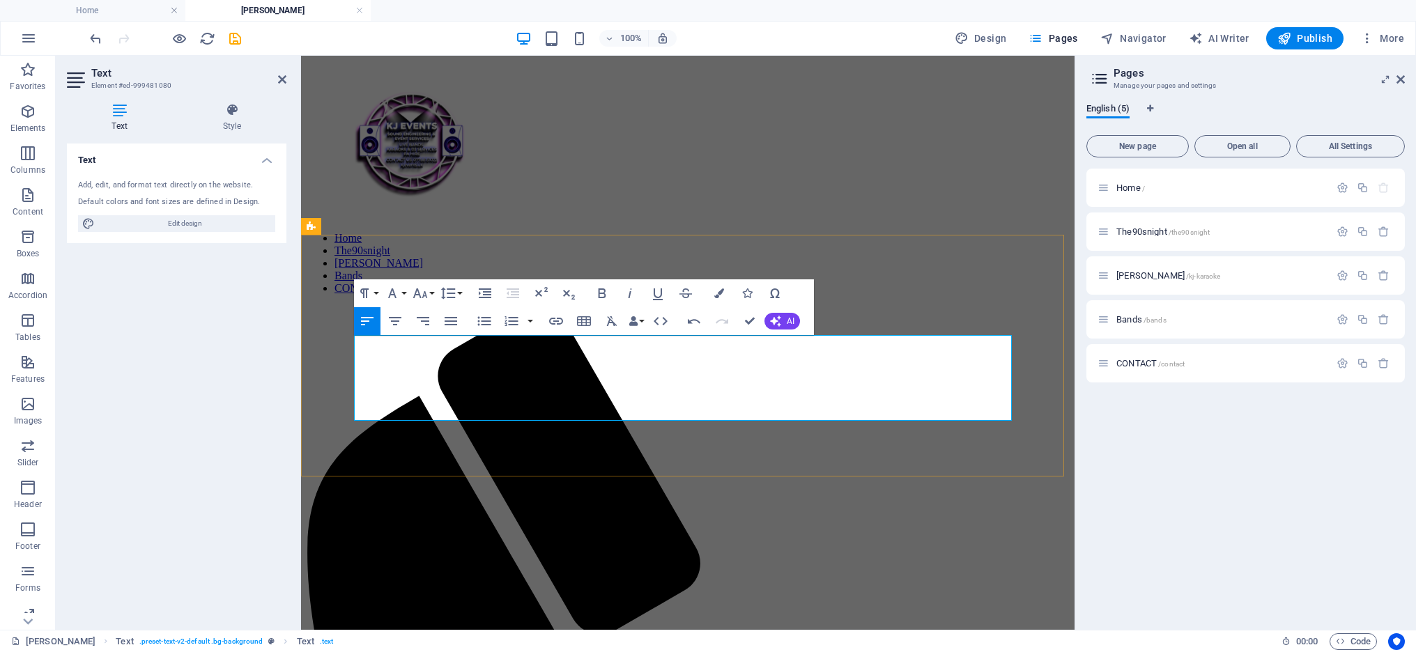
click at [1326, 38] on span "Publish" at bounding box center [1305, 38] width 55 height 14
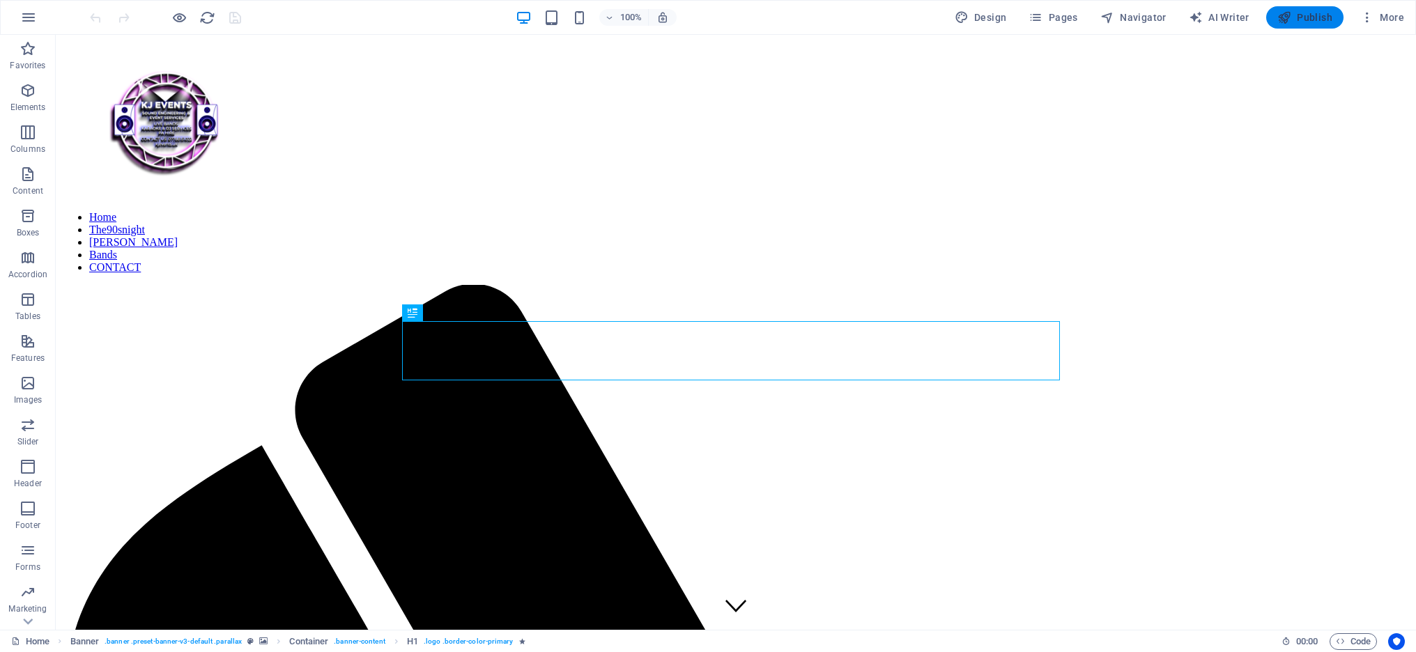
click at [1308, 19] on span "Publish" at bounding box center [1305, 17] width 55 height 14
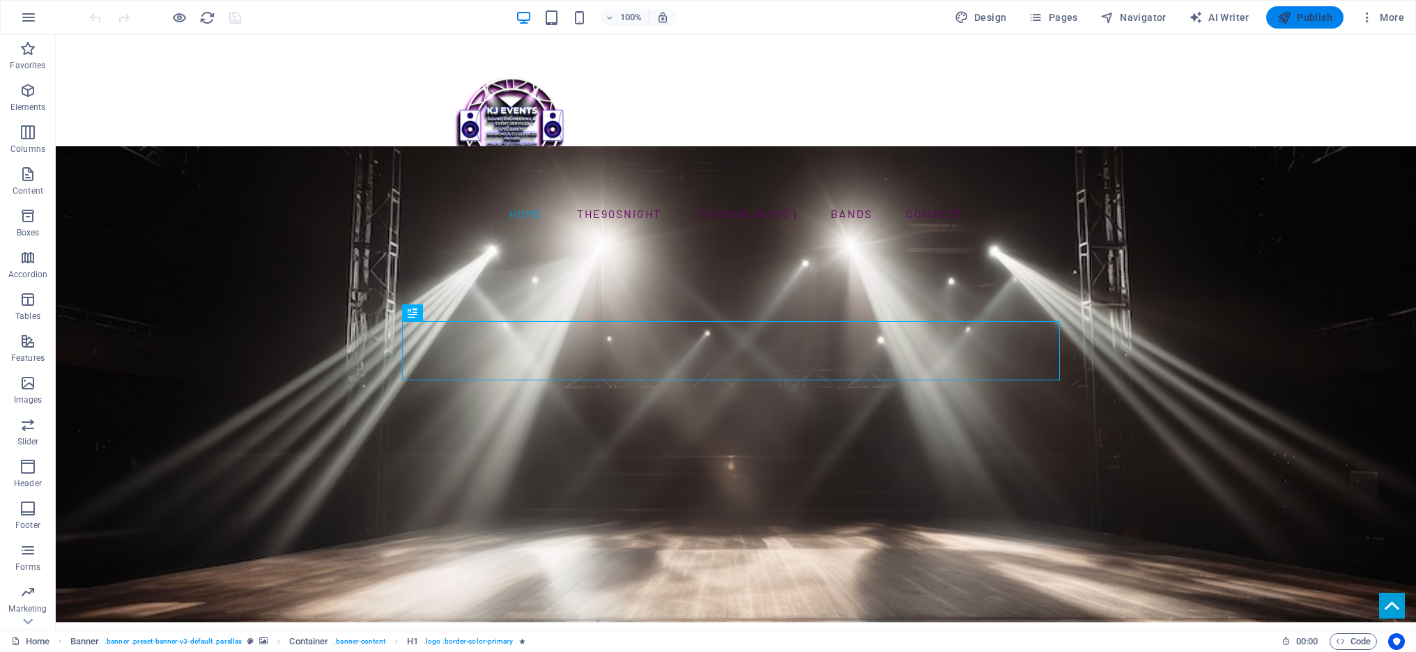
click at [1315, 17] on span "Publish" at bounding box center [1305, 17] width 55 height 14
click at [859, 203] on nav "Home The90snight KJ Karaoke Bands CONTACT" at bounding box center [736, 214] width 658 height 22
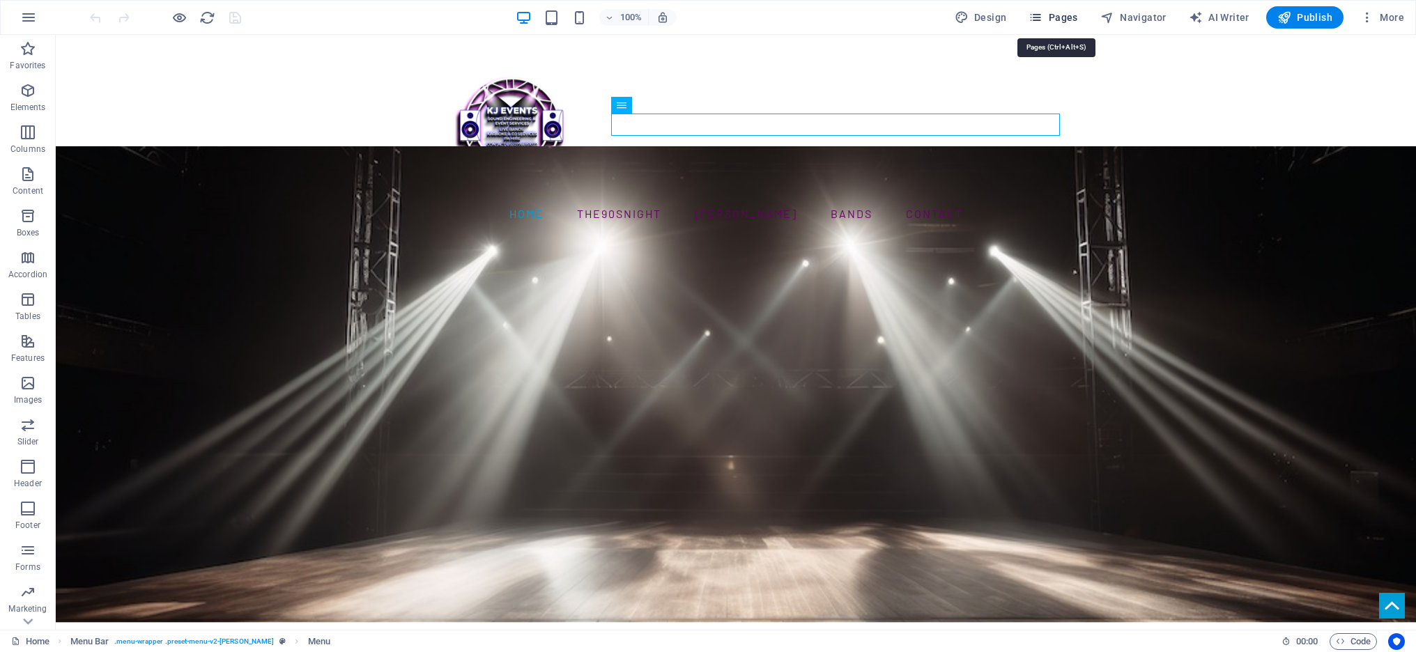
click at [1067, 15] on span "Pages" at bounding box center [1053, 17] width 49 height 14
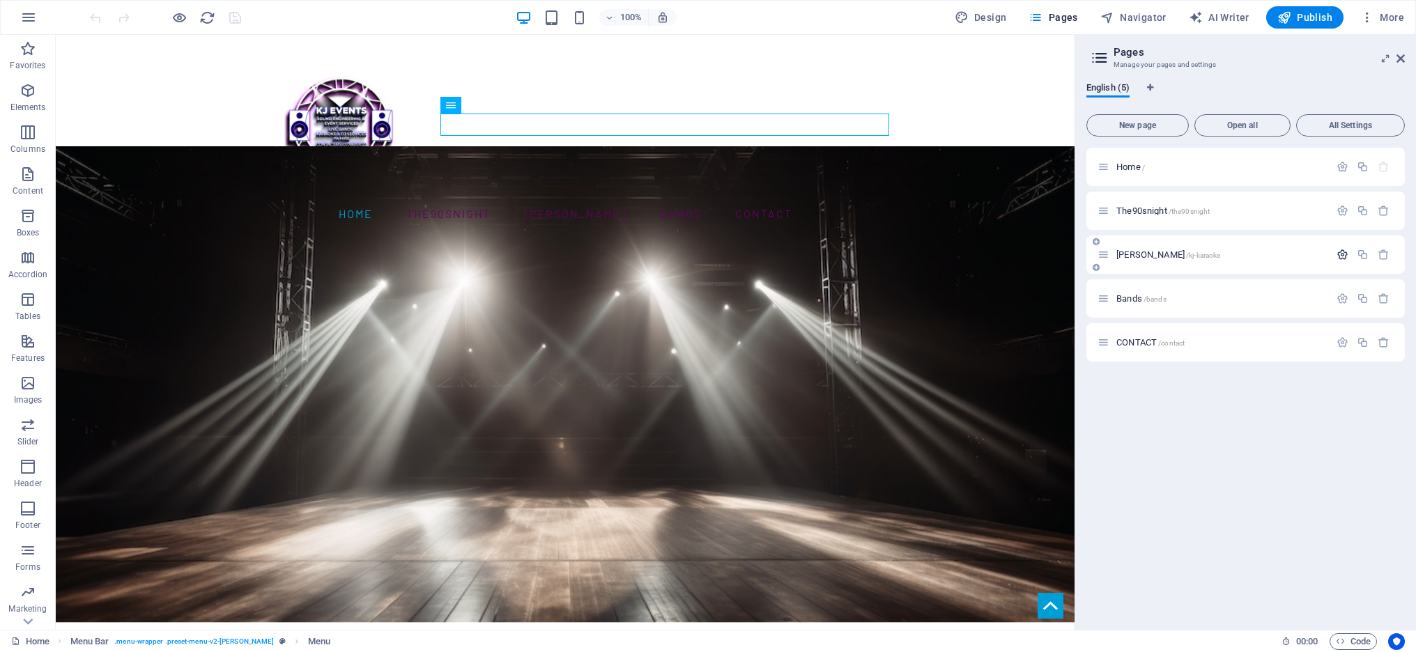
click at [1340, 252] on icon "button" at bounding box center [1343, 255] width 12 height 12
